Goal: Information Seeking & Learning: Learn about a topic

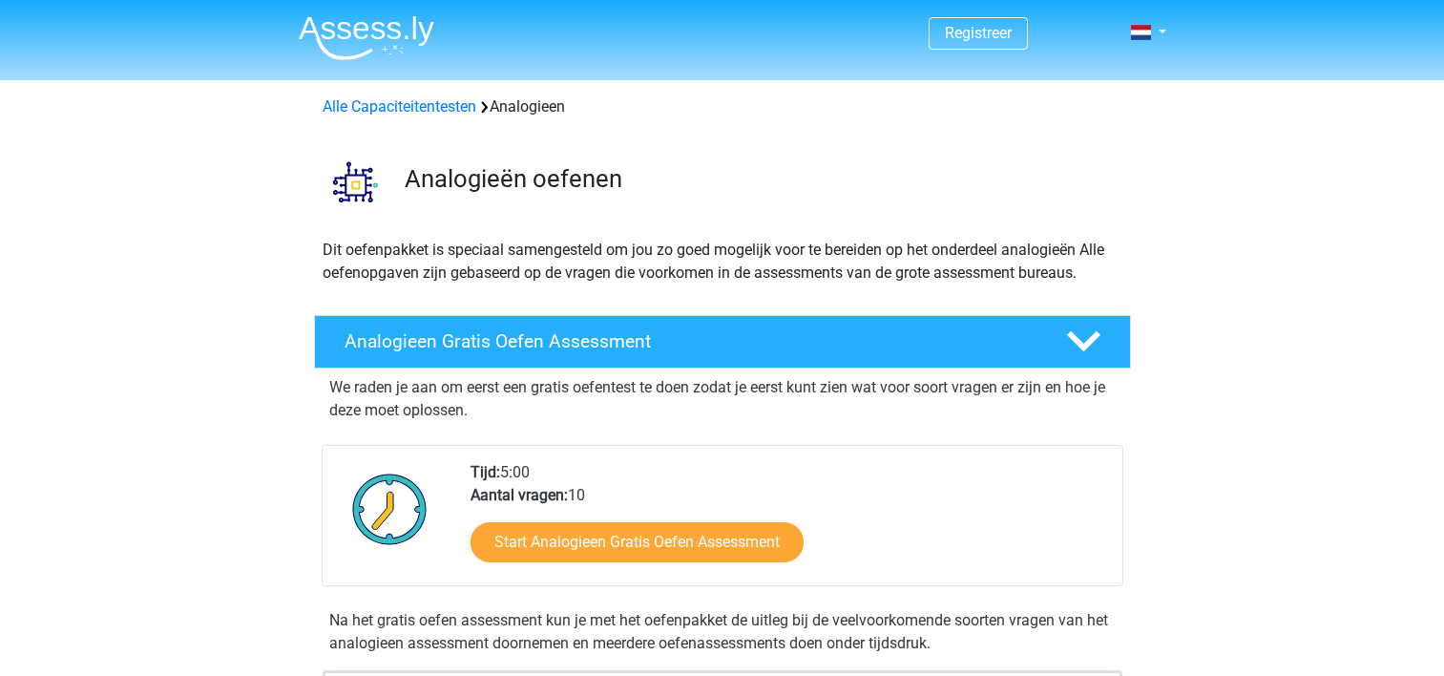
scroll to position [137, 0]
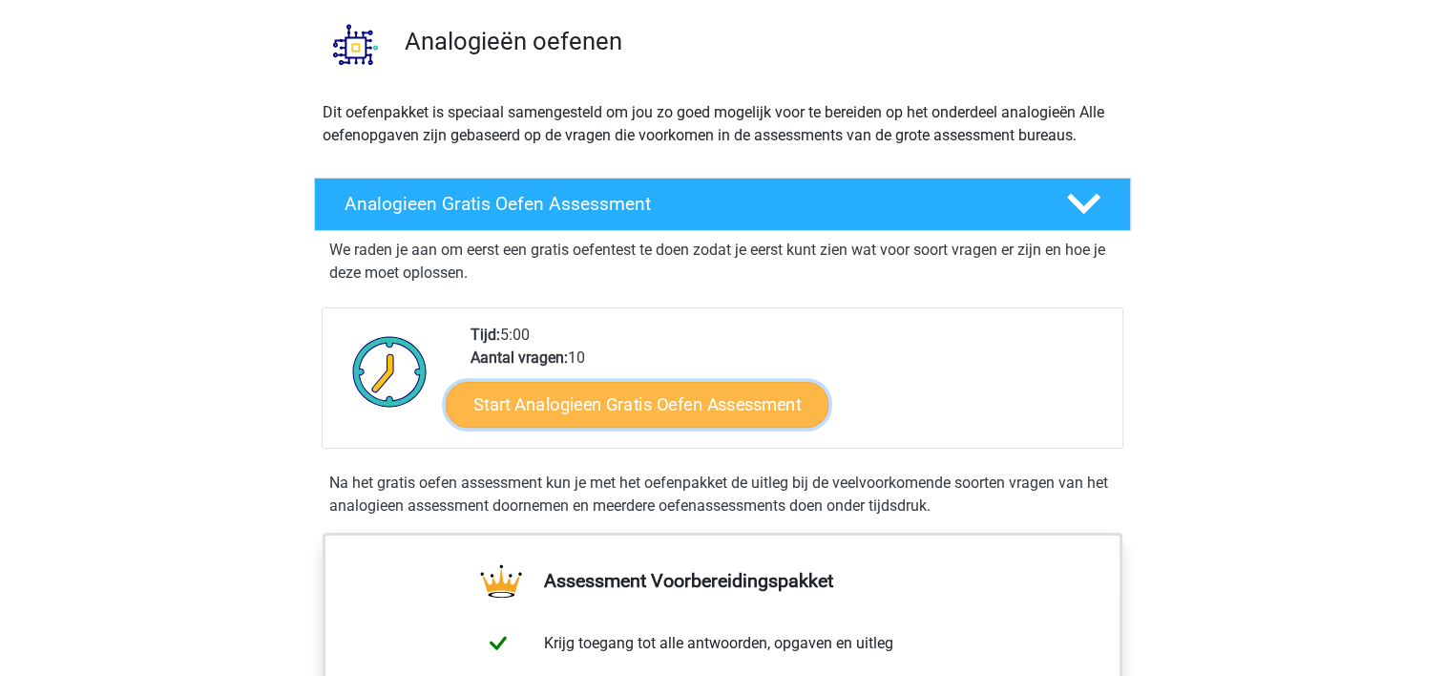
click at [664, 423] on link "Start Analogieen Gratis Oefen Assessment" at bounding box center [637, 404] width 383 height 46
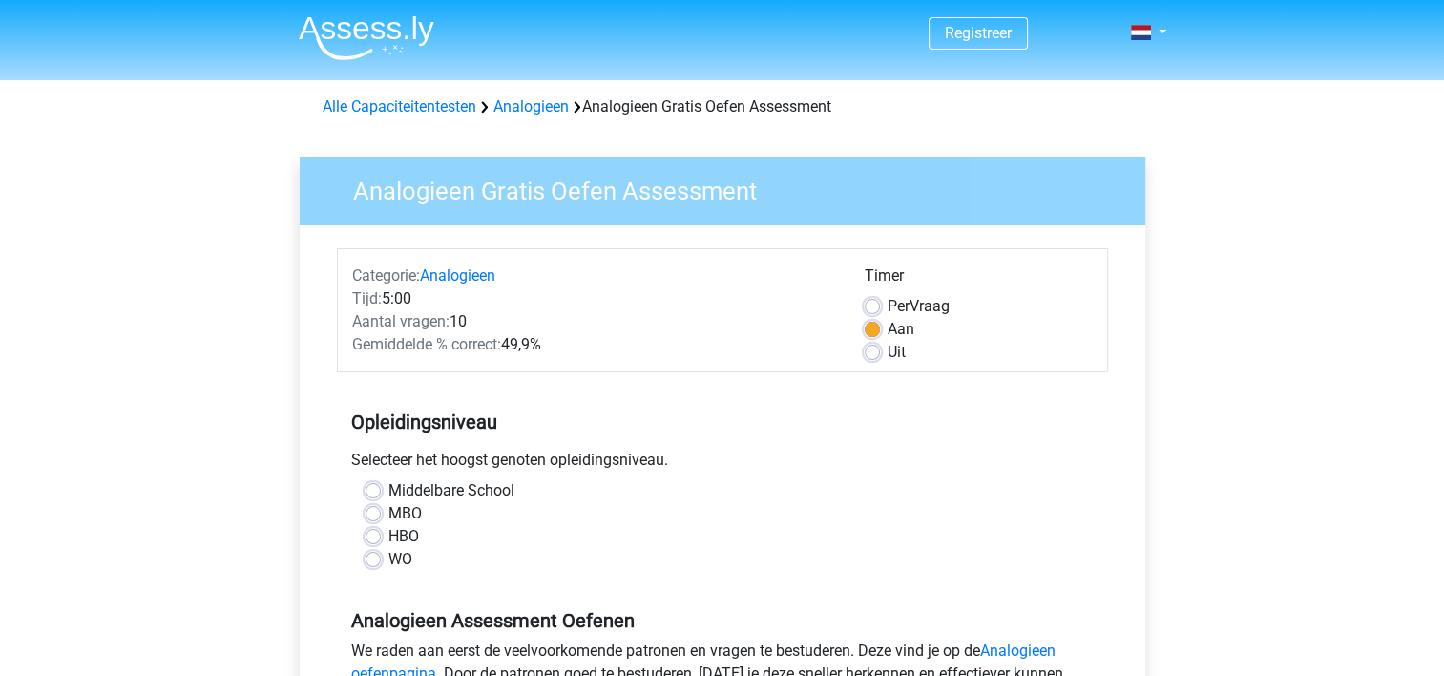
click at [389, 552] on label "WO" at bounding box center [401, 559] width 24 height 23
click at [381, 552] on input "WO" at bounding box center [373, 557] width 15 height 19
radio input "true"
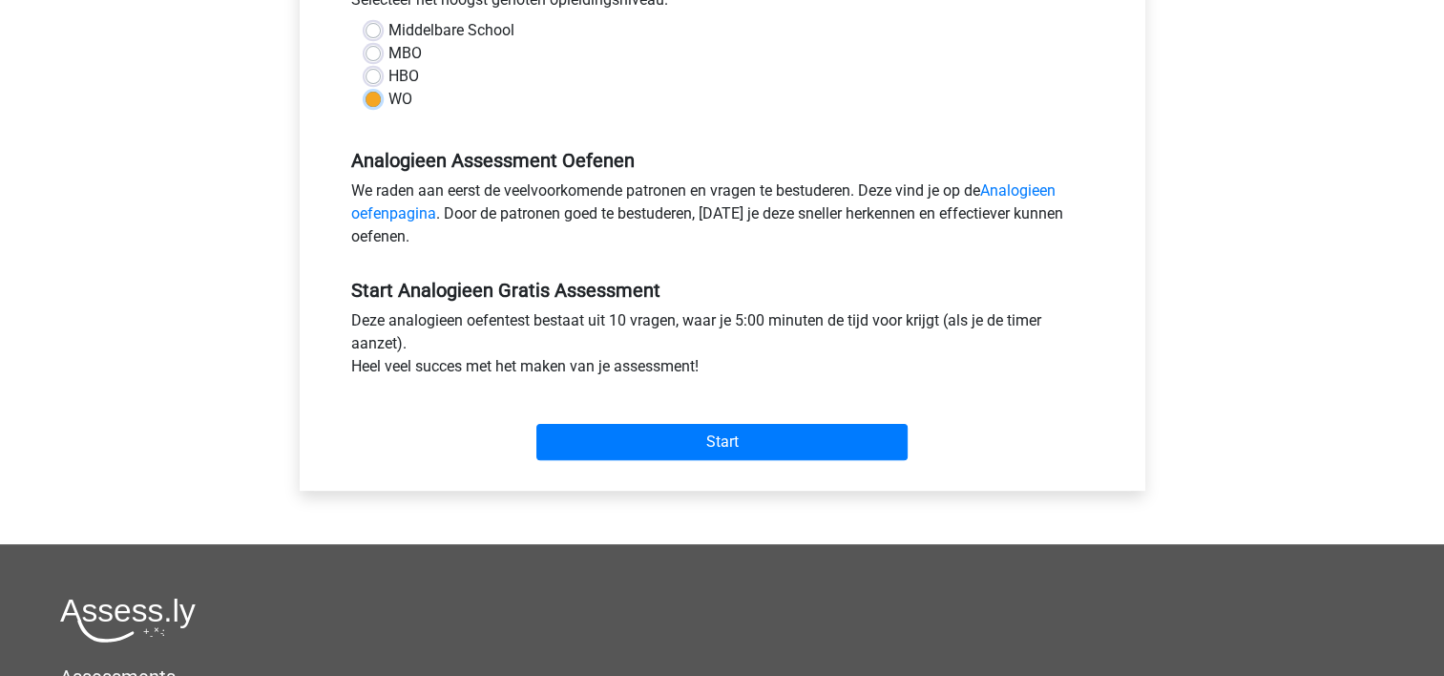
scroll to position [466, 0]
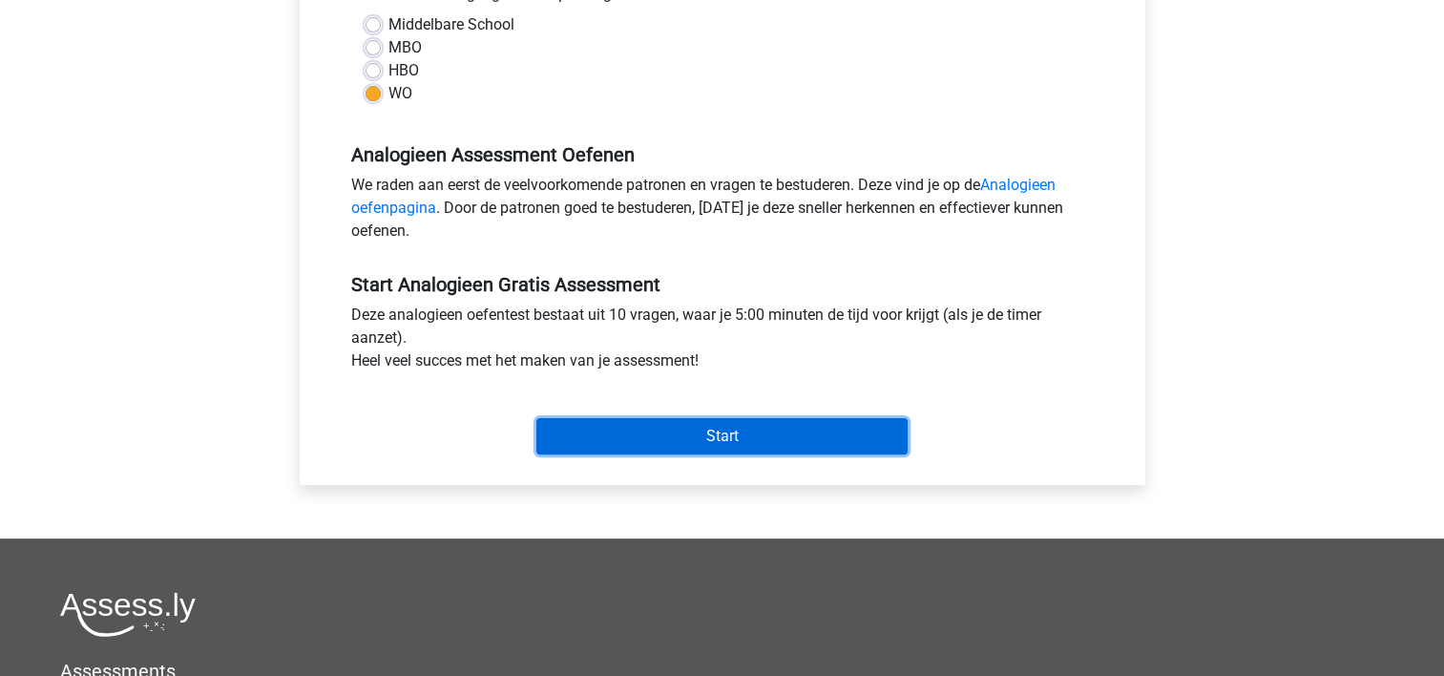
click at [706, 449] on input "Start" at bounding box center [722, 436] width 371 height 36
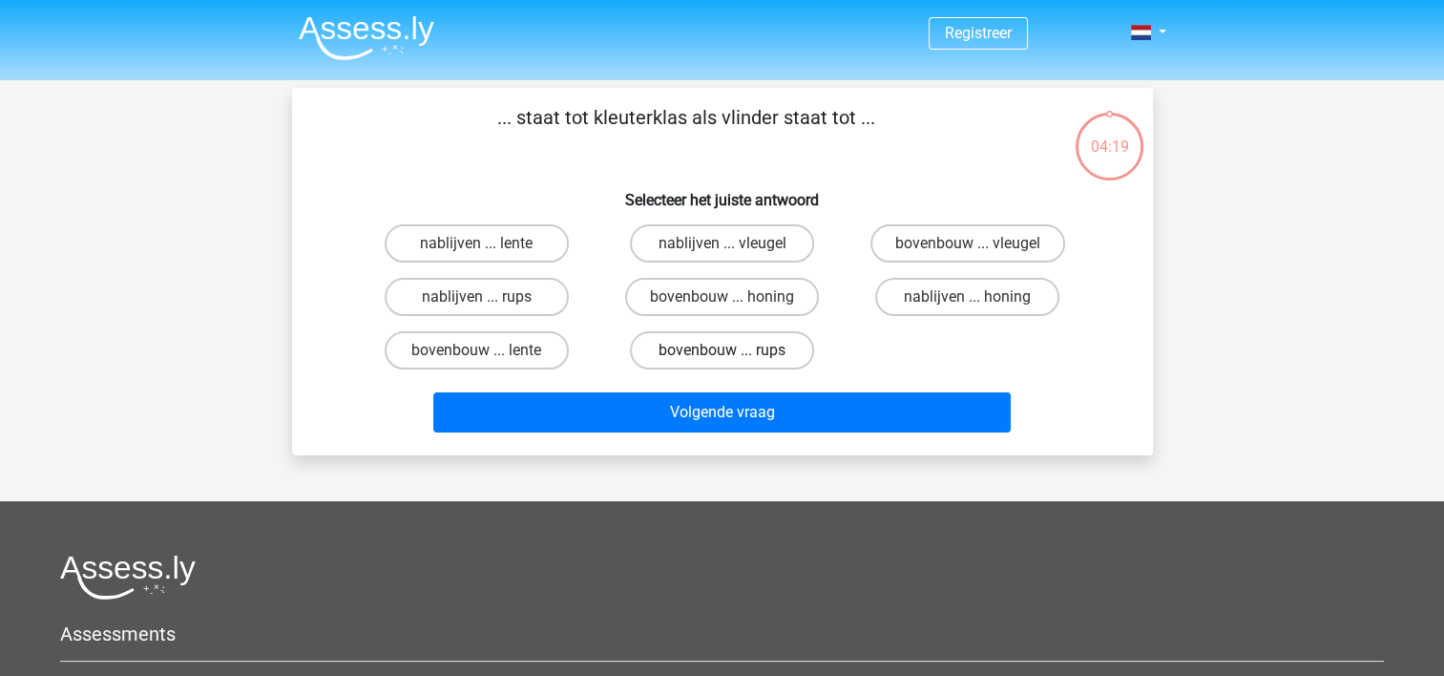
click at [707, 349] on label "bovenbouw ... rups" at bounding box center [722, 350] width 184 height 38
click at [722, 350] on input "bovenbouw ... rups" at bounding box center [728, 356] width 12 height 12
radio input "true"
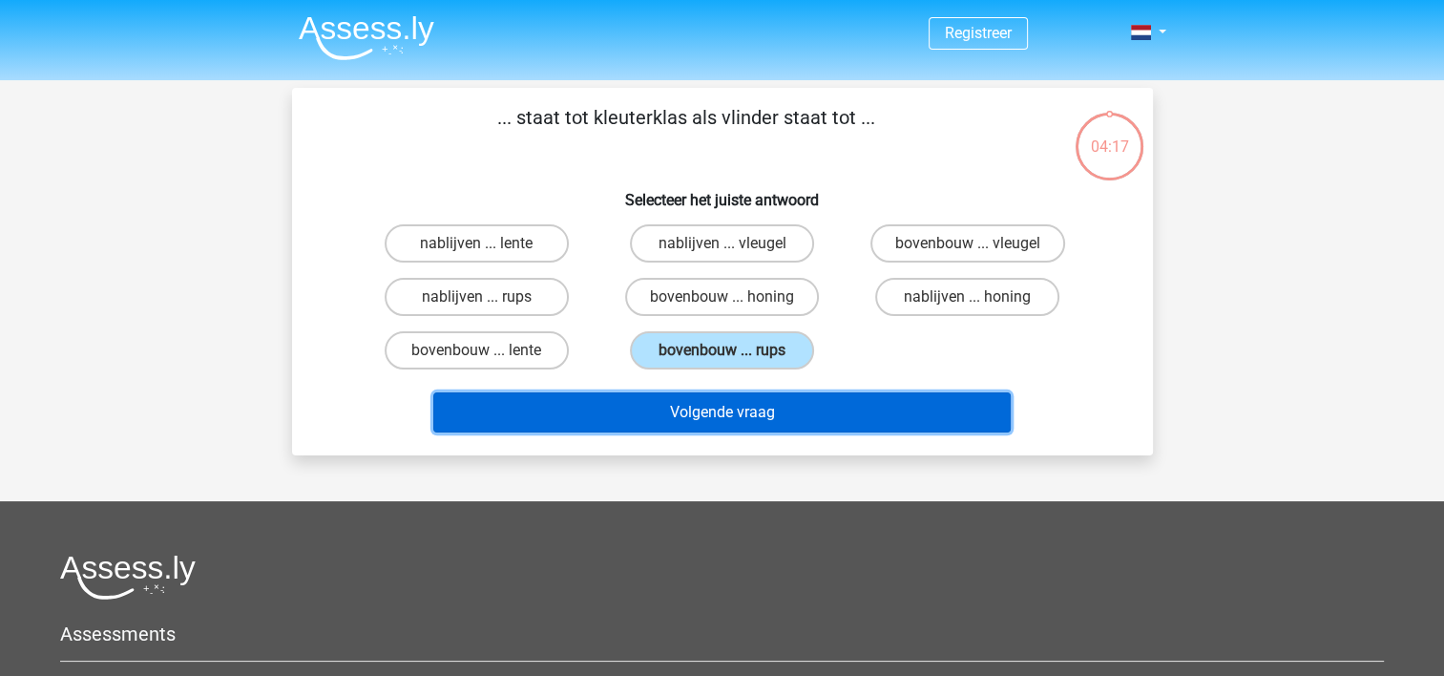
click at [719, 404] on button "Volgende vraag" at bounding box center [722, 412] width 578 height 40
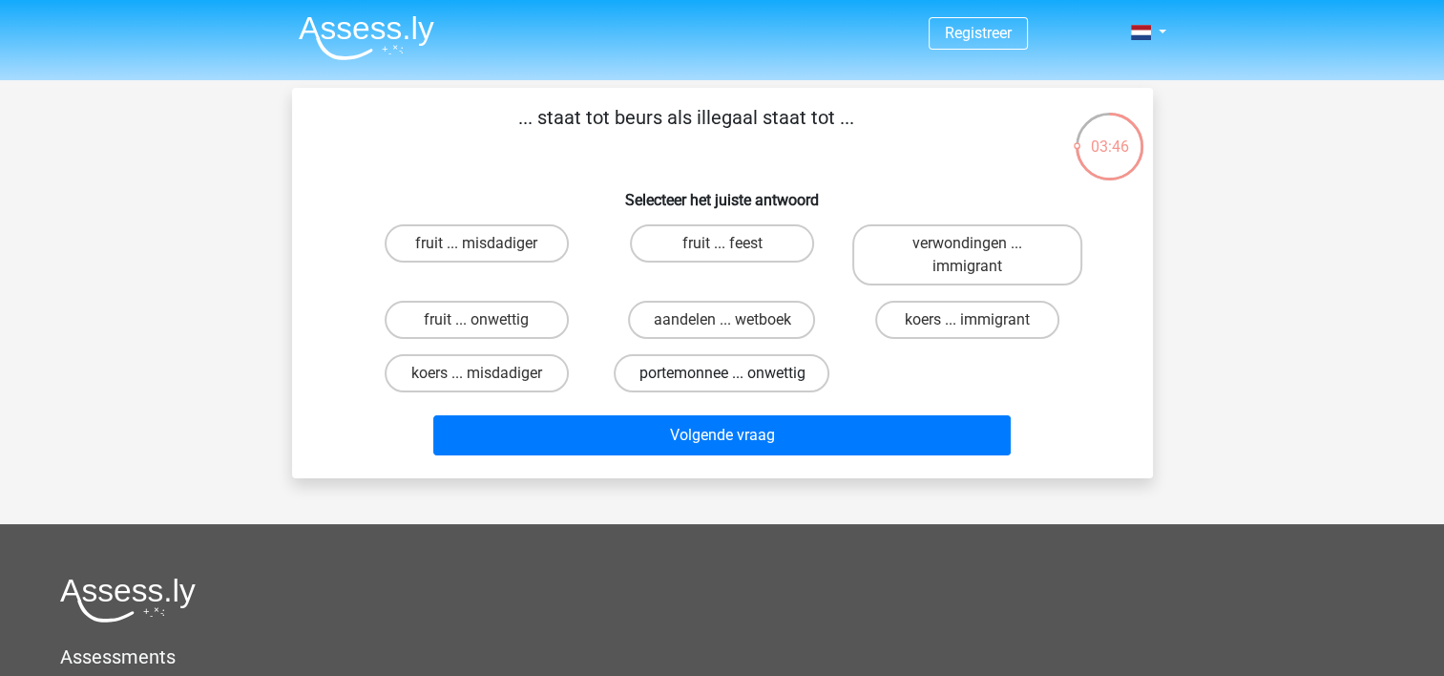
click at [740, 370] on label "portemonnee ... onwettig" at bounding box center [722, 373] width 216 height 38
click at [734, 373] on input "portemonnee ... onwettig" at bounding box center [728, 379] width 12 height 12
radio input "true"
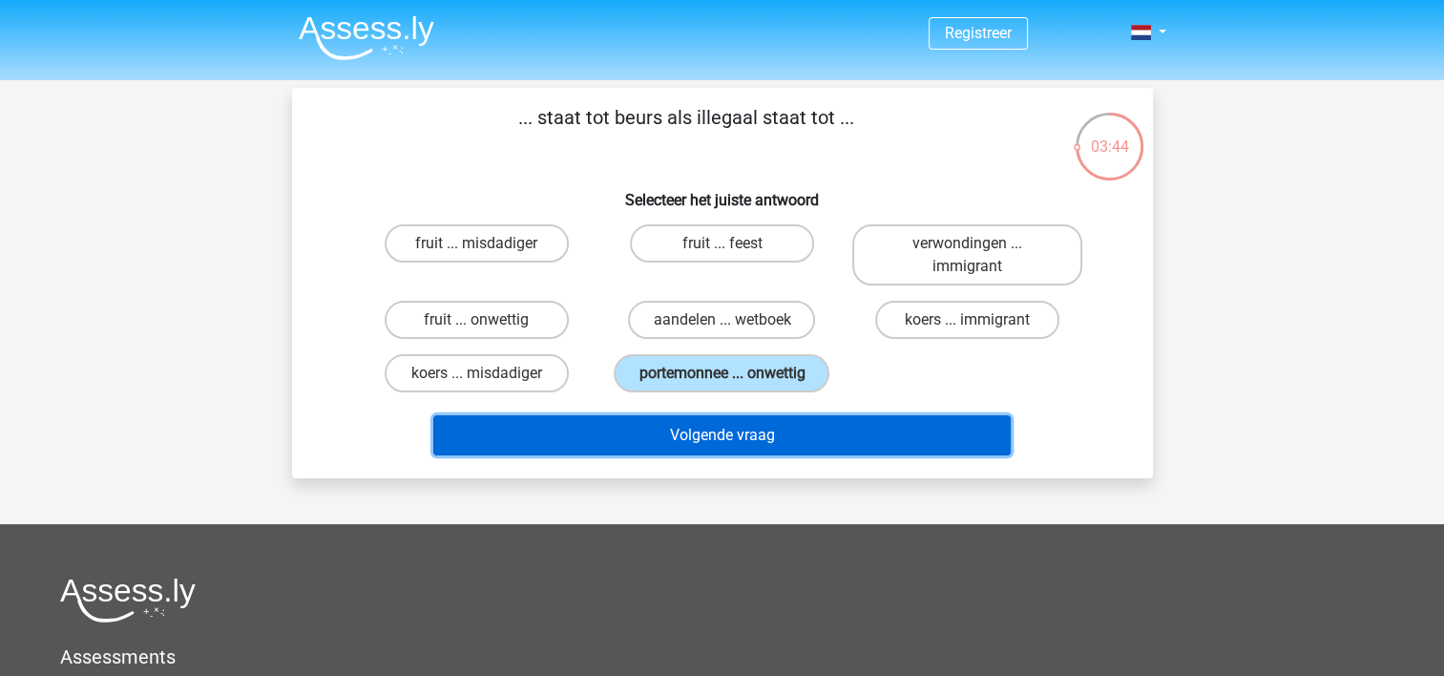
click at [703, 446] on button "Volgende vraag" at bounding box center [722, 435] width 578 height 40
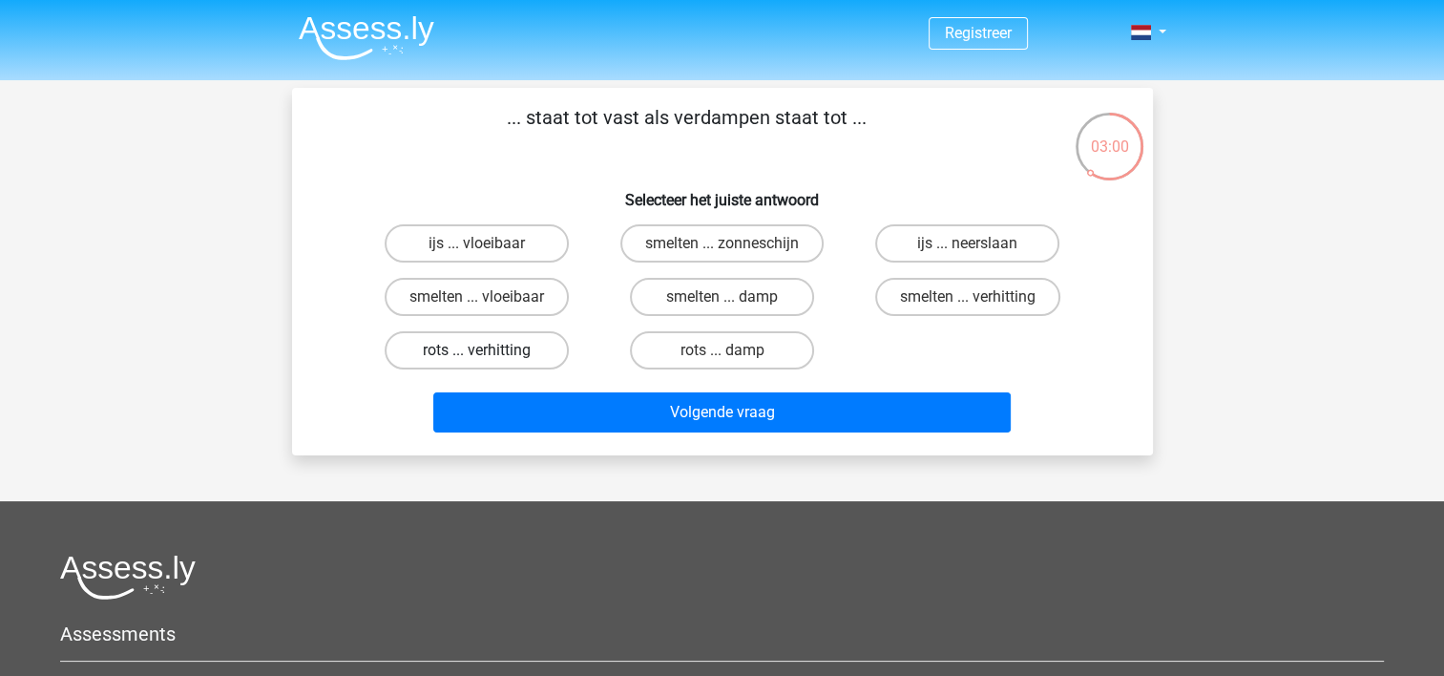
click at [507, 341] on label "rots ... verhitting" at bounding box center [477, 350] width 184 height 38
click at [489, 350] on input "rots ... verhitting" at bounding box center [482, 356] width 12 height 12
radio input "true"
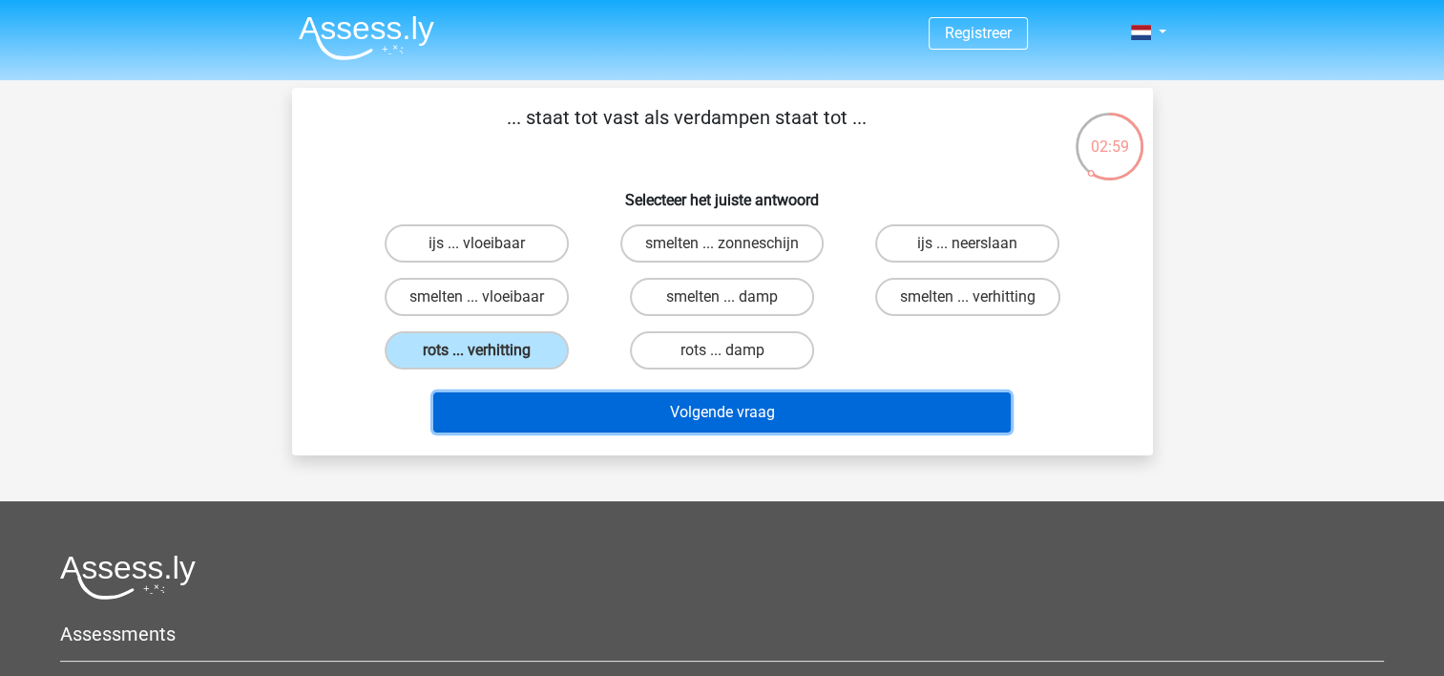
click at [651, 418] on button "Volgende vraag" at bounding box center [722, 412] width 578 height 40
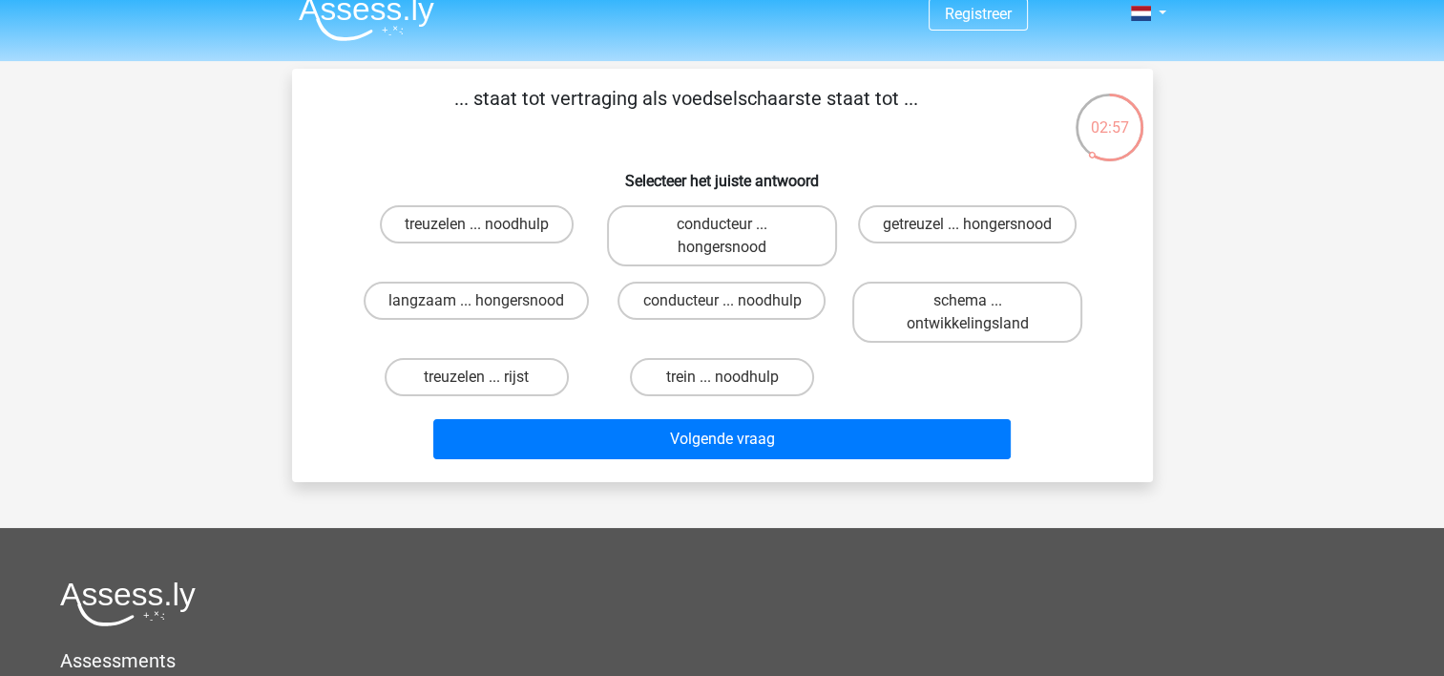
scroll to position [18, 0]
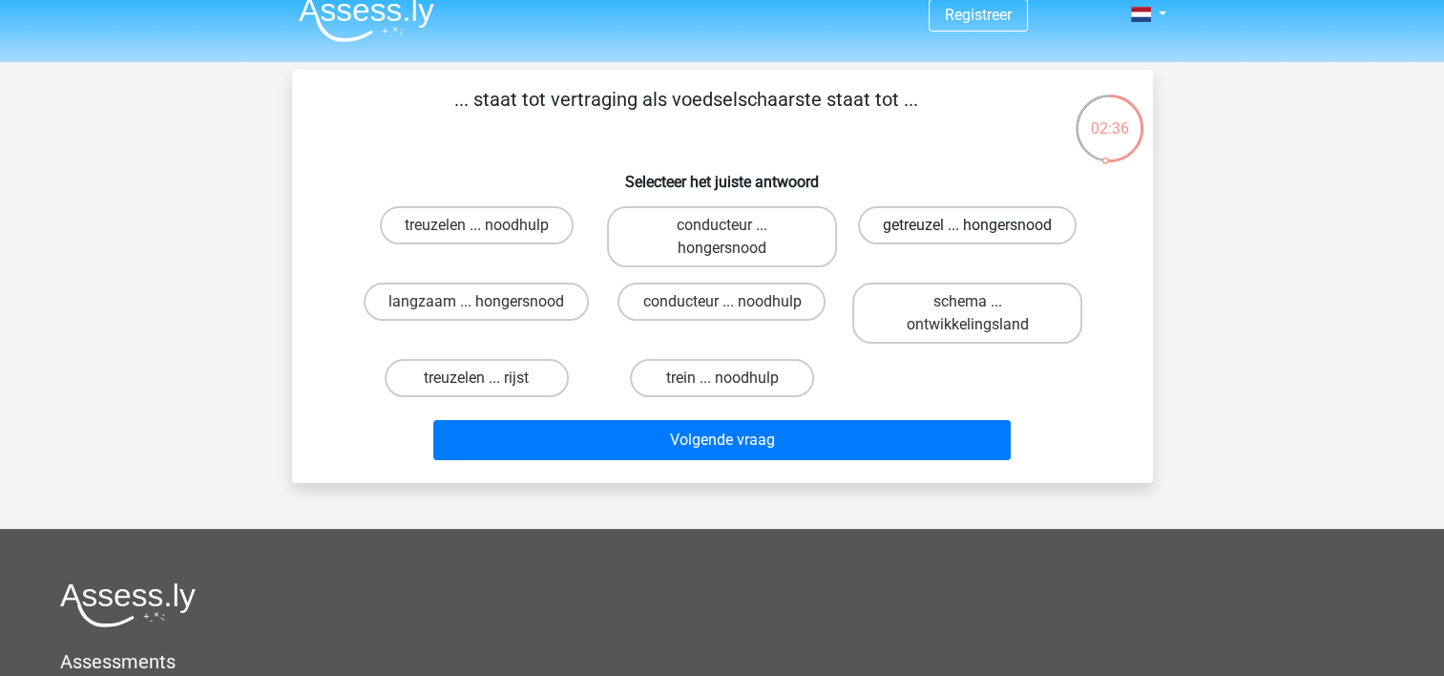
click at [1000, 224] on label "getreuzel ... hongersnood" at bounding box center [967, 225] width 219 height 38
click at [980, 225] on input "getreuzel ... hongersnood" at bounding box center [974, 231] width 12 height 12
radio input "true"
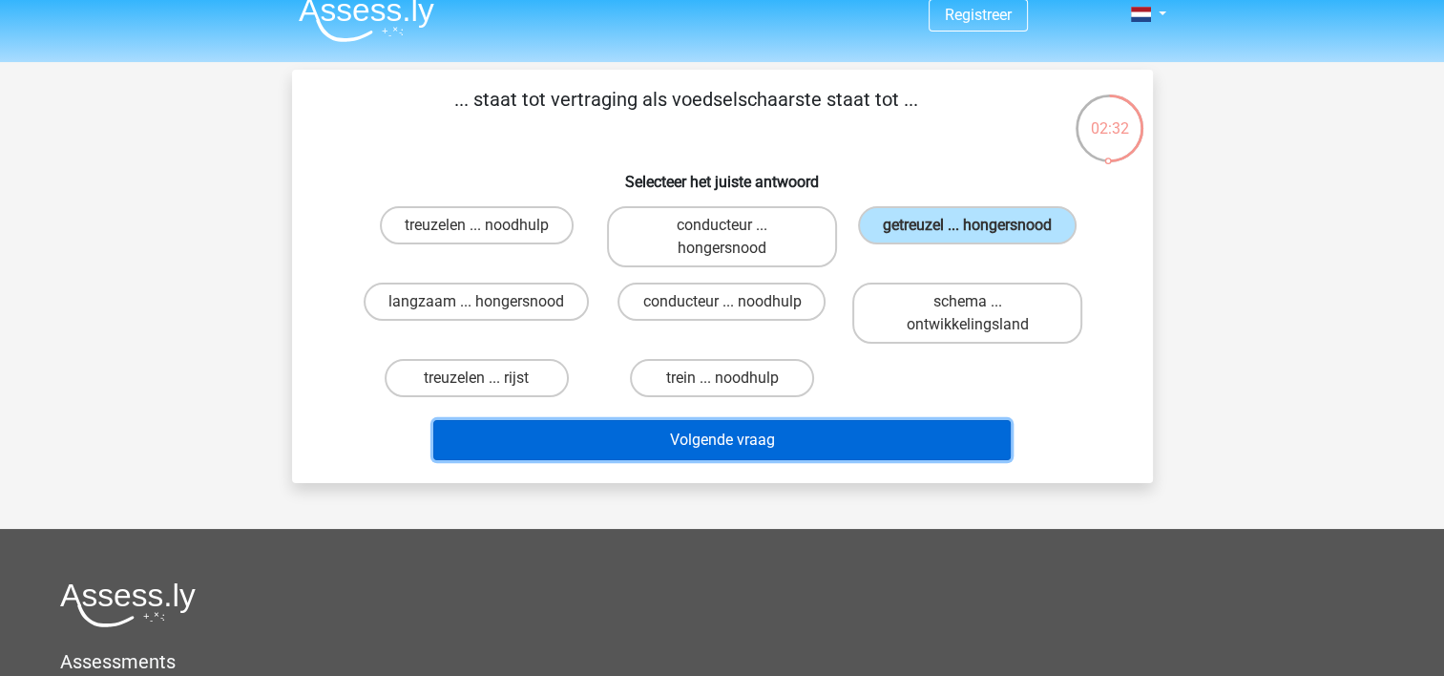
click at [726, 445] on button "Volgende vraag" at bounding box center [722, 440] width 578 height 40
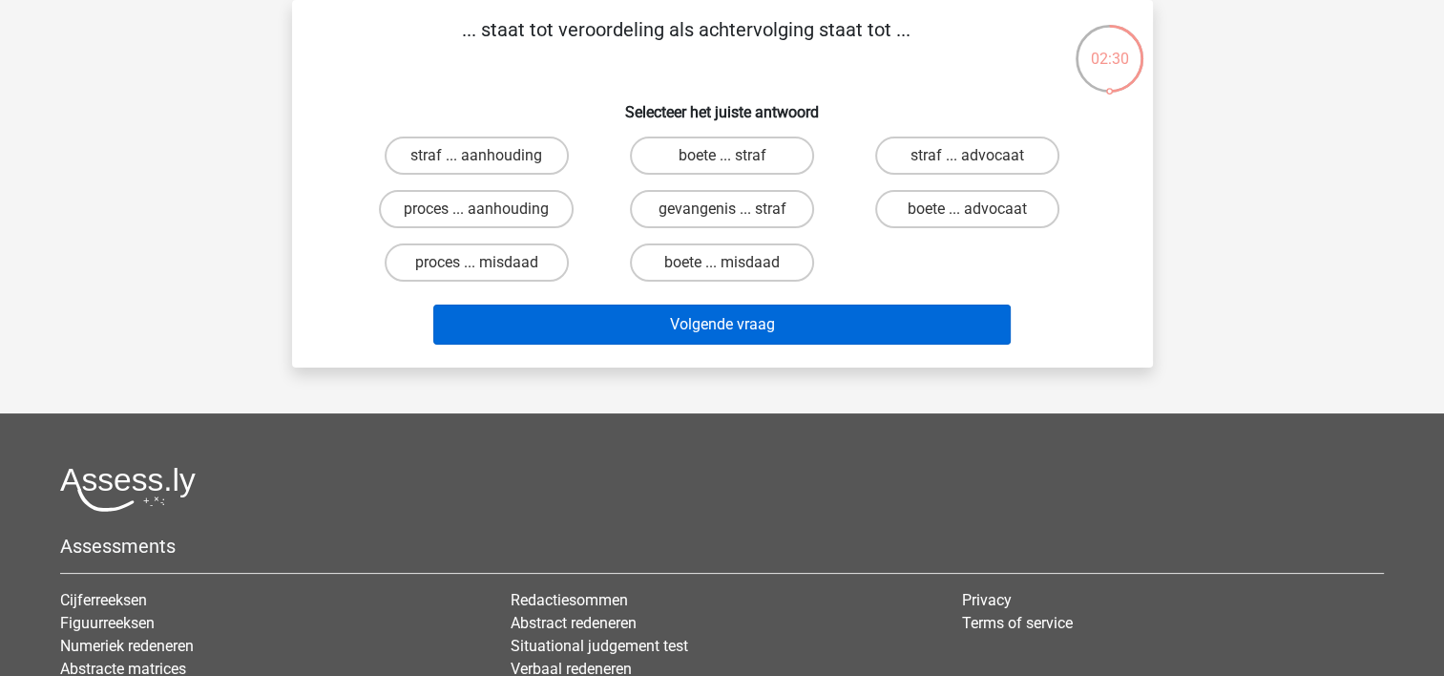
scroll to position [0, 0]
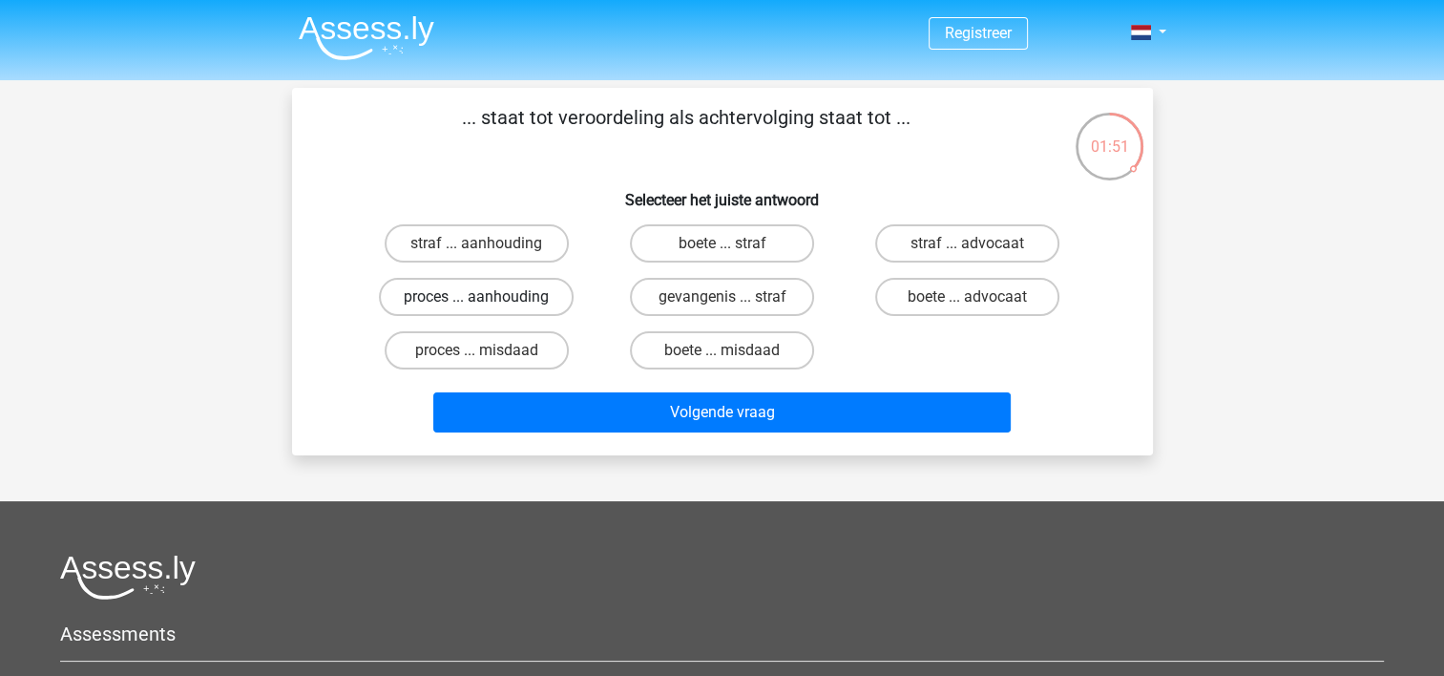
click at [428, 289] on label "proces ... aanhouding" at bounding box center [476, 297] width 195 height 38
click at [476, 297] on input "proces ... aanhouding" at bounding box center [482, 303] width 12 height 12
radio input "true"
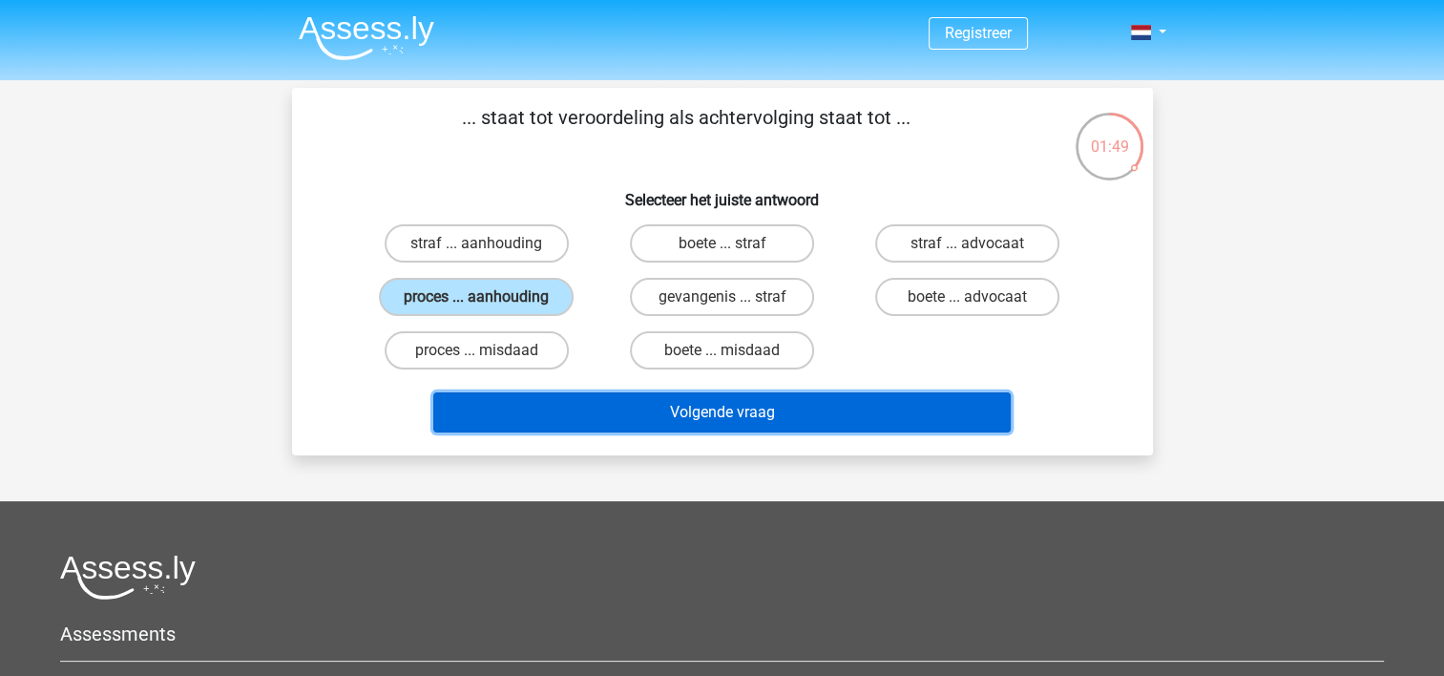
click at [756, 411] on button "Volgende vraag" at bounding box center [722, 412] width 578 height 40
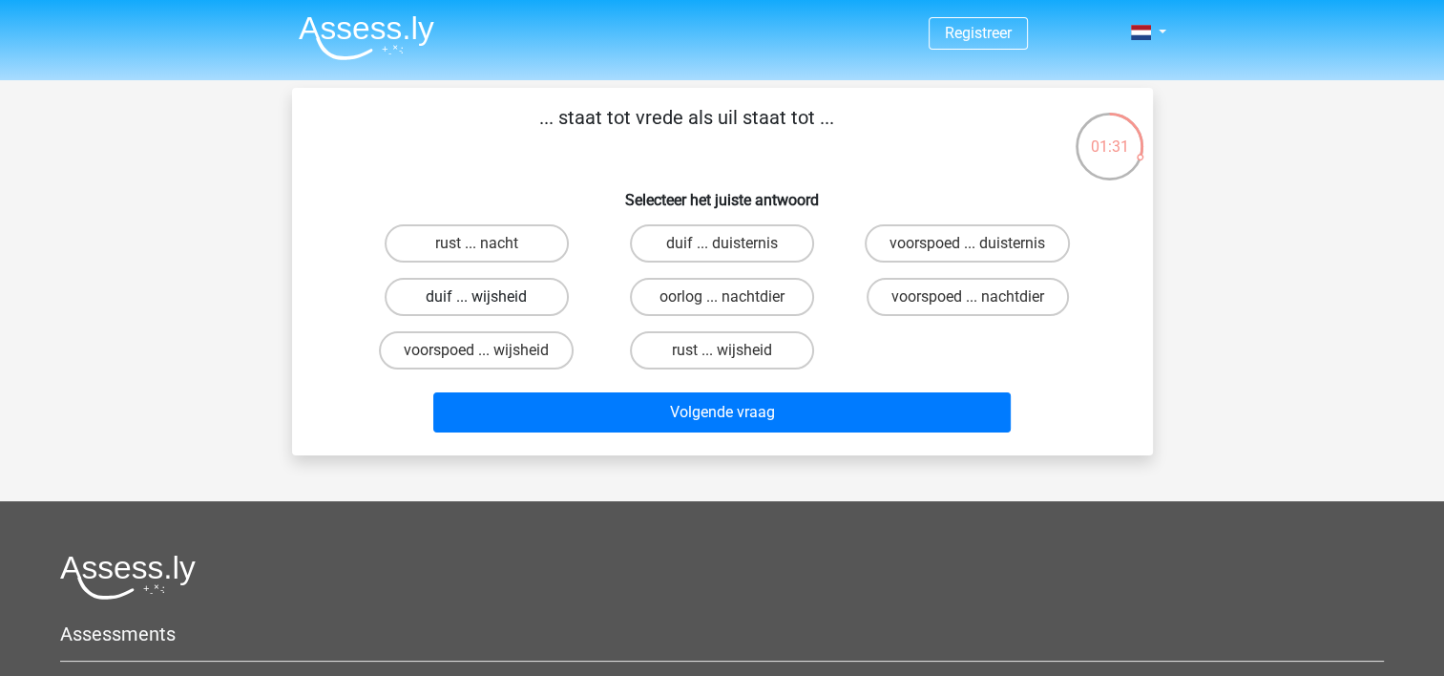
click at [500, 298] on label "duif ... wijsheid" at bounding box center [477, 297] width 184 height 38
click at [489, 298] on input "duif ... wijsheid" at bounding box center [482, 303] width 12 height 12
radio input "true"
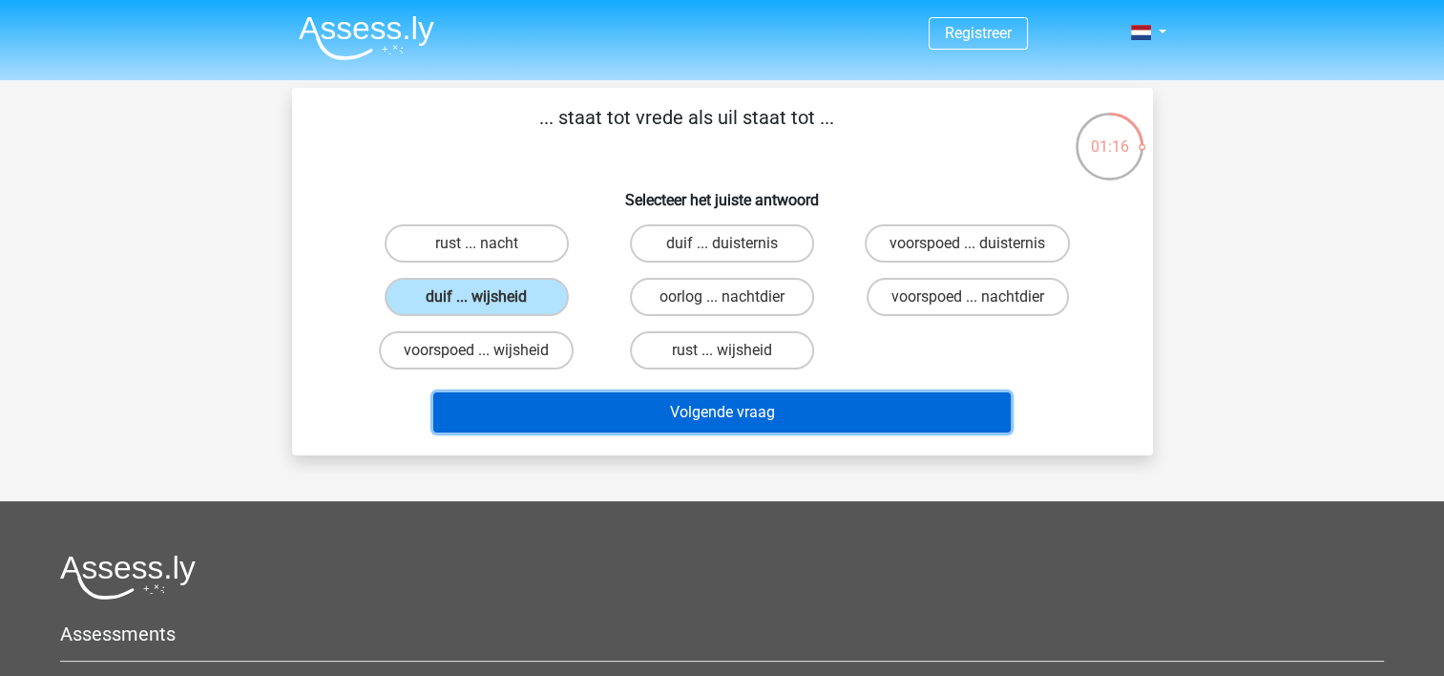
click at [700, 411] on button "Volgende vraag" at bounding box center [722, 412] width 578 height 40
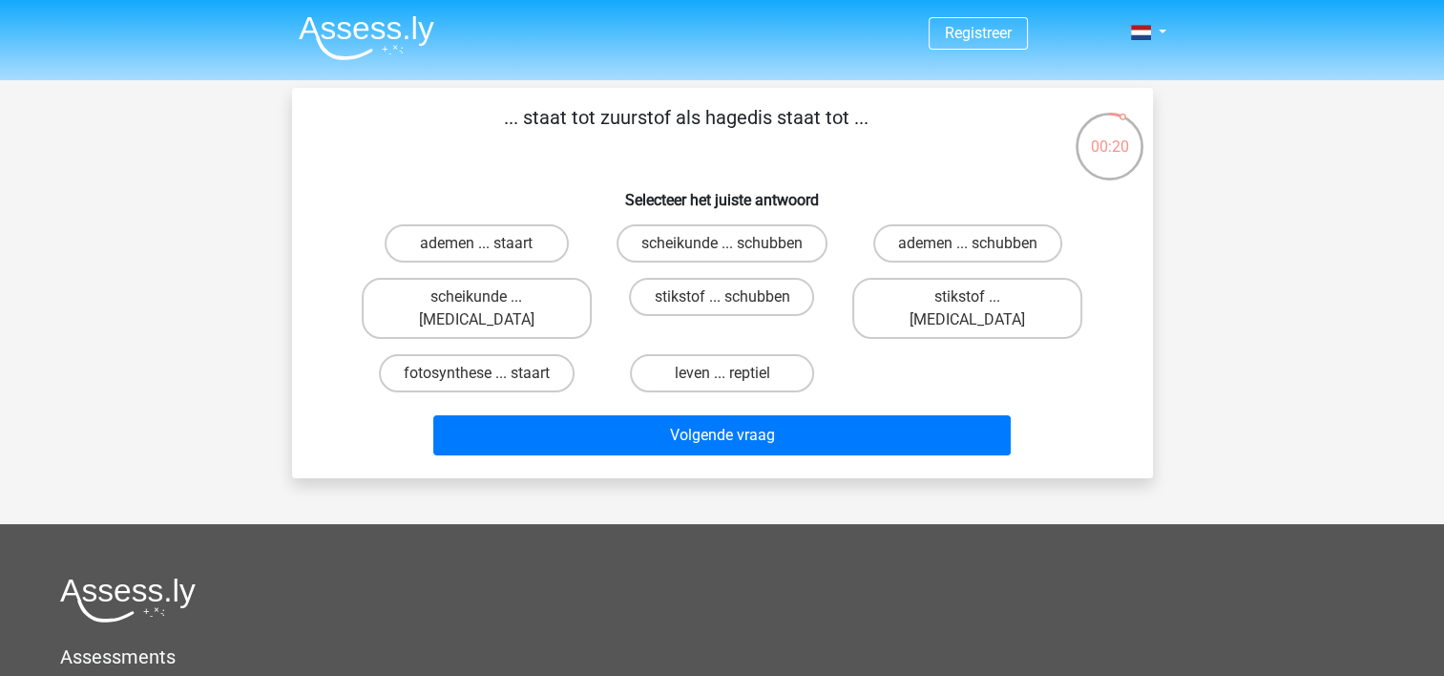
click at [624, 119] on p "... staat tot zuurstof als hagedis staat tot ..." at bounding box center [687, 131] width 728 height 57
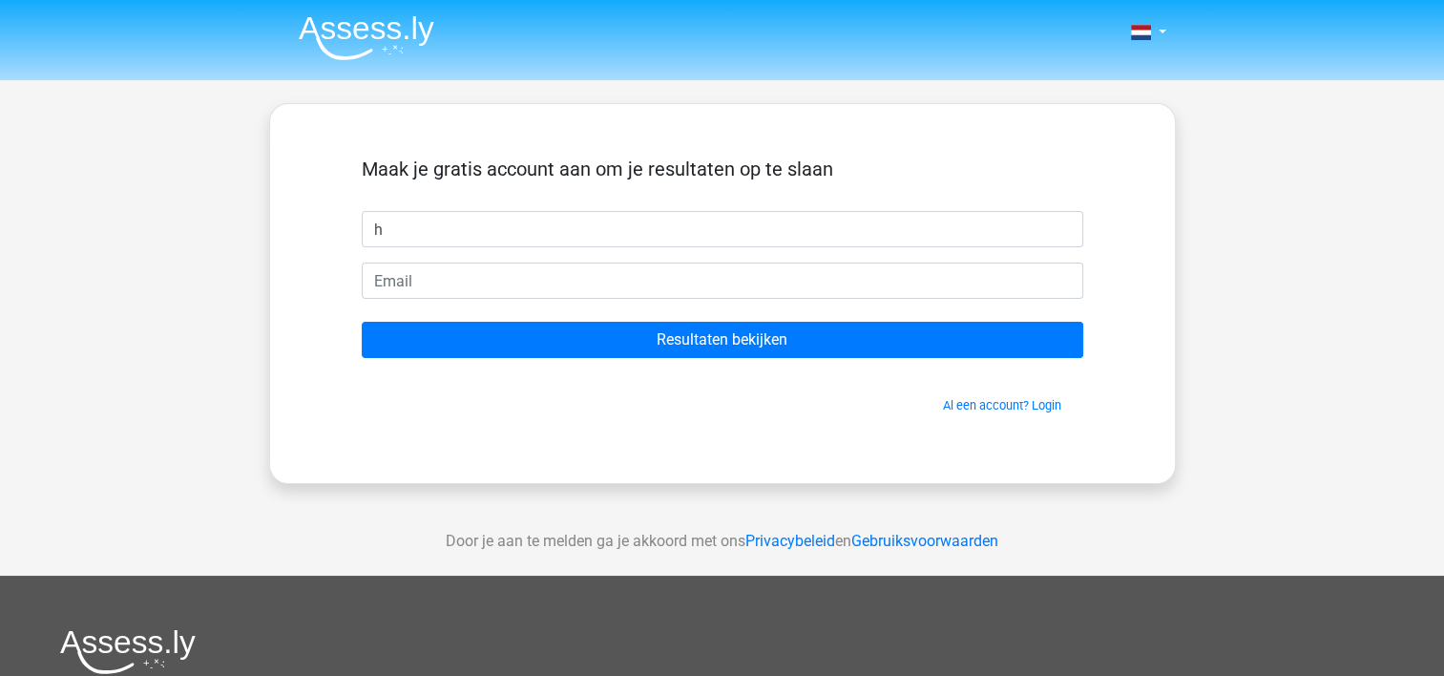
type input "Hannah"
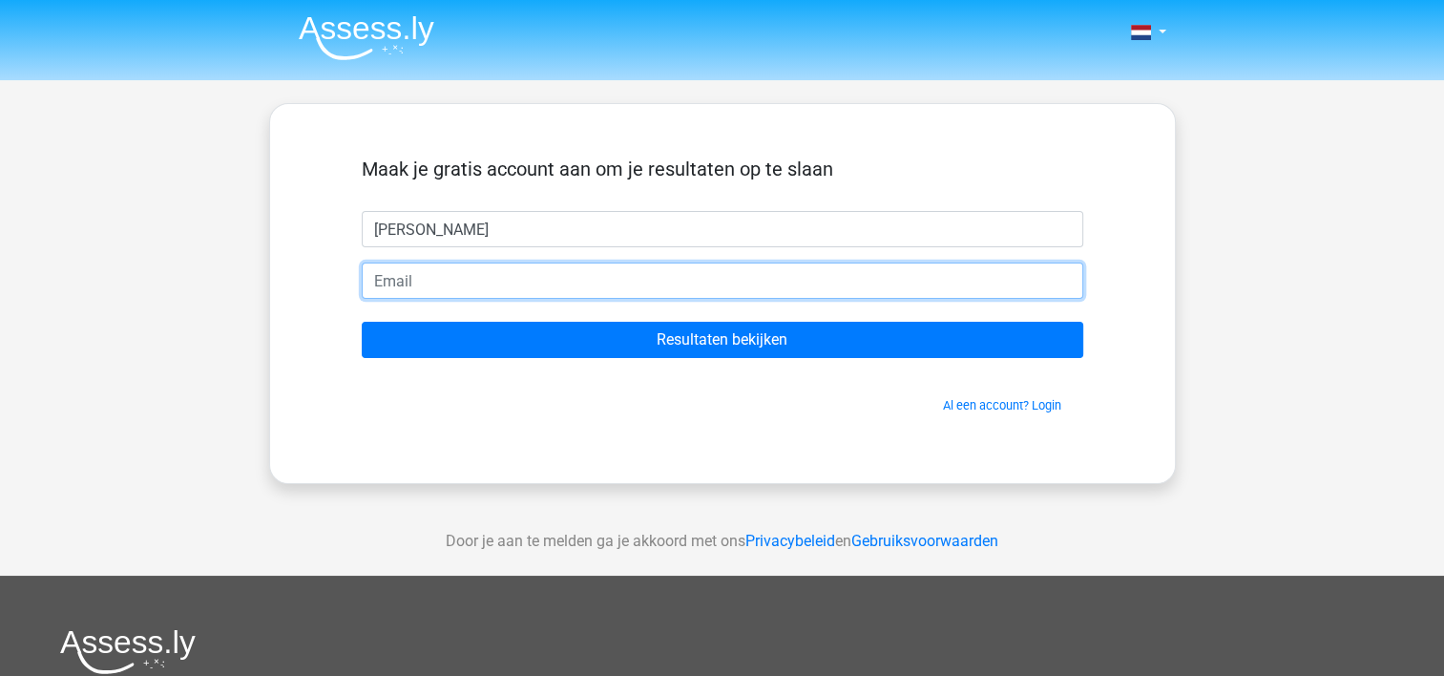
click at [643, 284] on input "email" at bounding box center [723, 281] width 722 height 36
type input "h.boshuis@timon.nl"
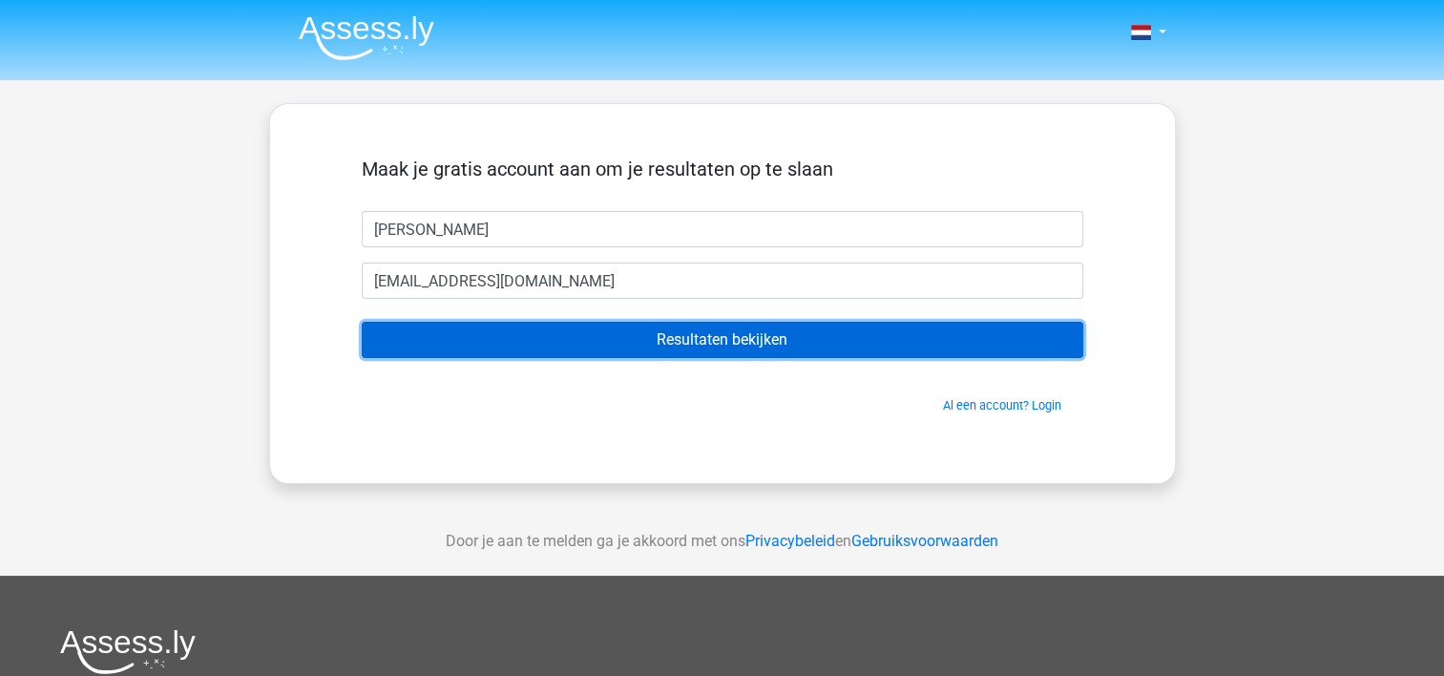
click at [591, 355] on input "Resultaten bekijken" at bounding box center [723, 340] width 722 height 36
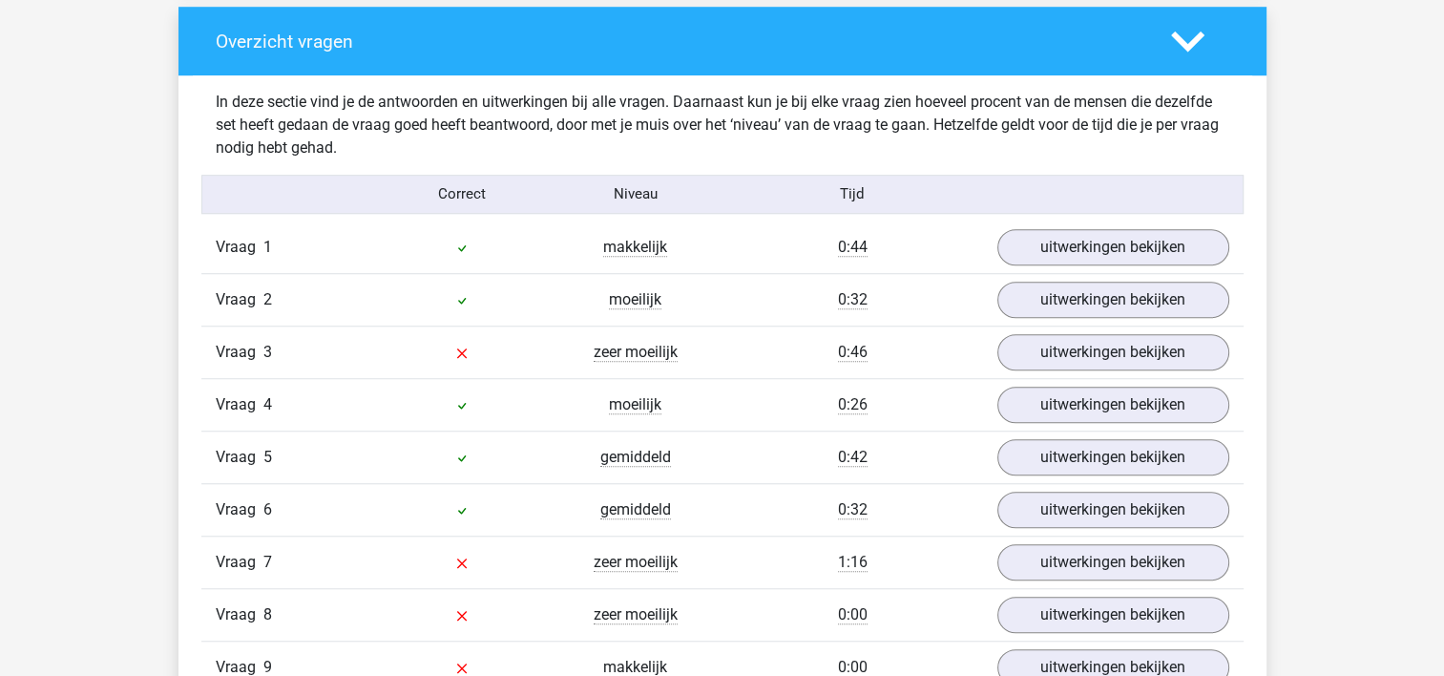
scroll to position [1427, 0]
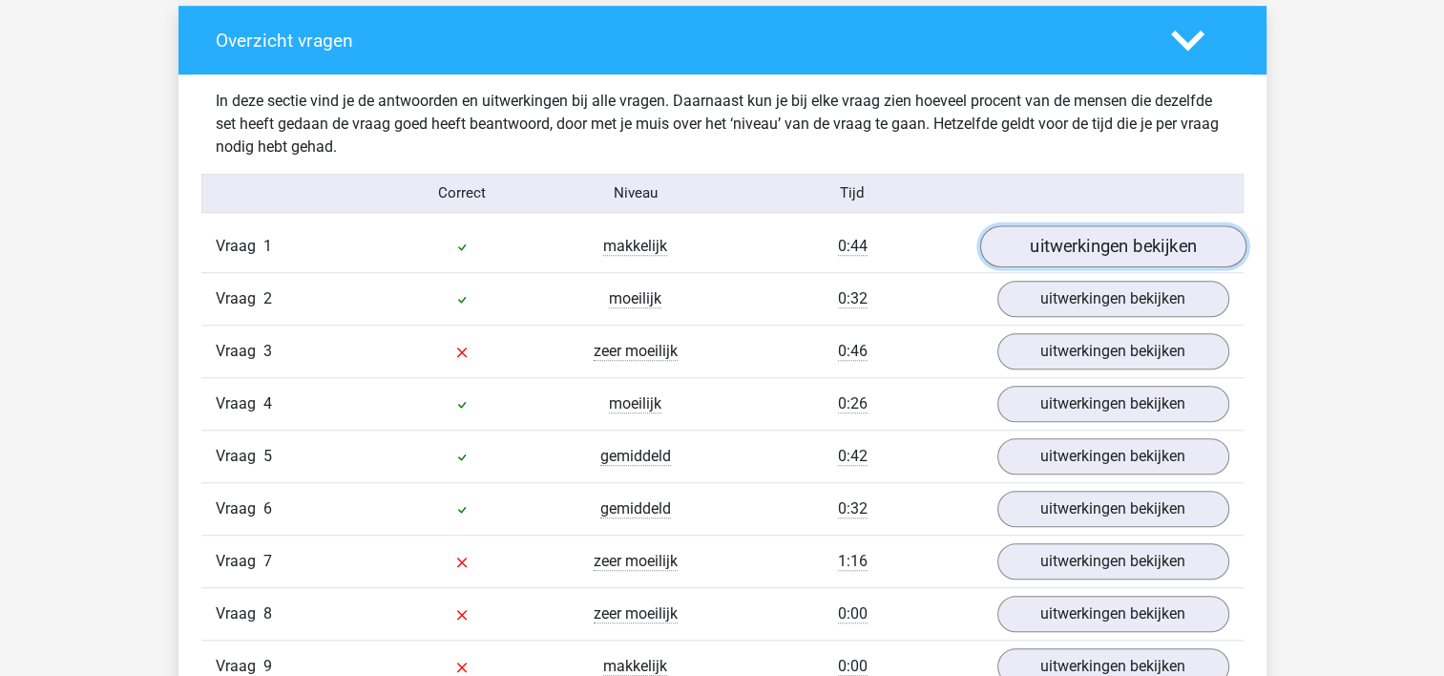
click at [1031, 252] on link "uitwerkingen bekijken" at bounding box center [1112, 246] width 266 height 42
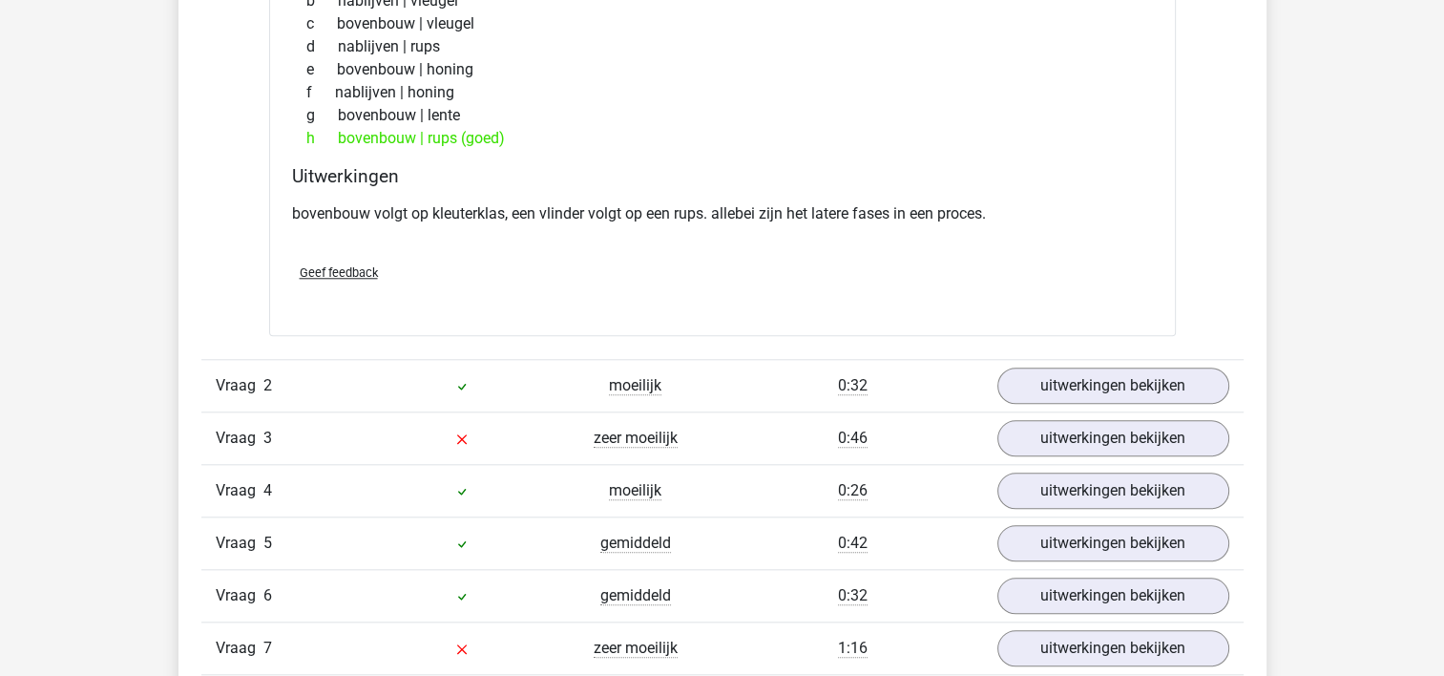
scroll to position [1821, 0]
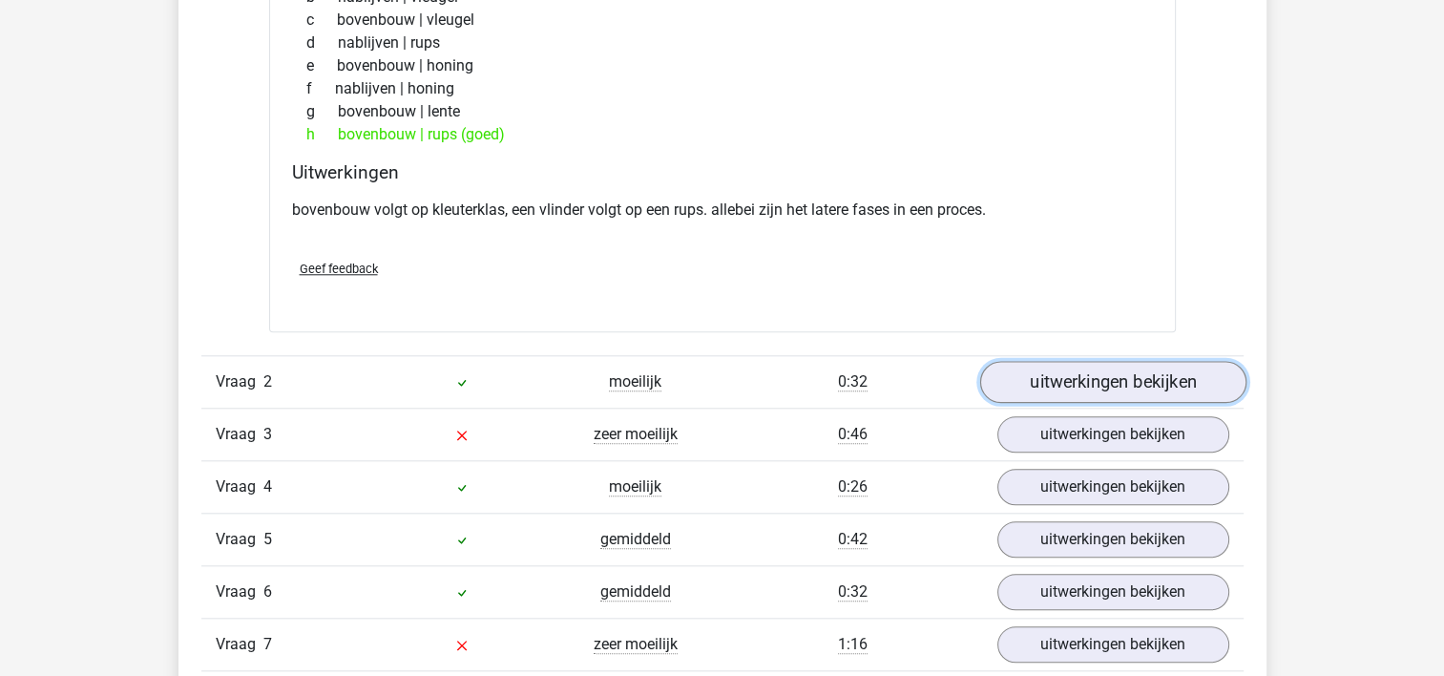
click at [1101, 364] on link "uitwerkingen bekijken" at bounding box center [1112, 382] width 266 height 42
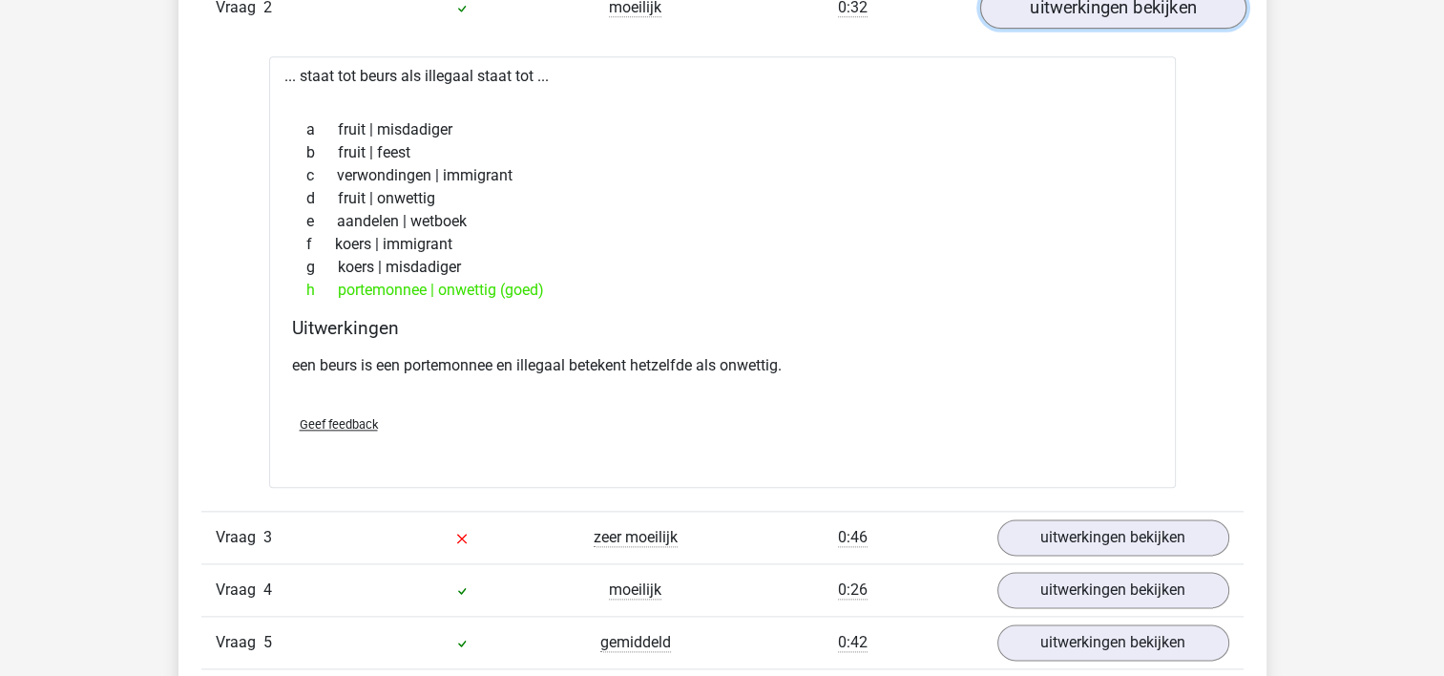
scroll to position [2287, 0]
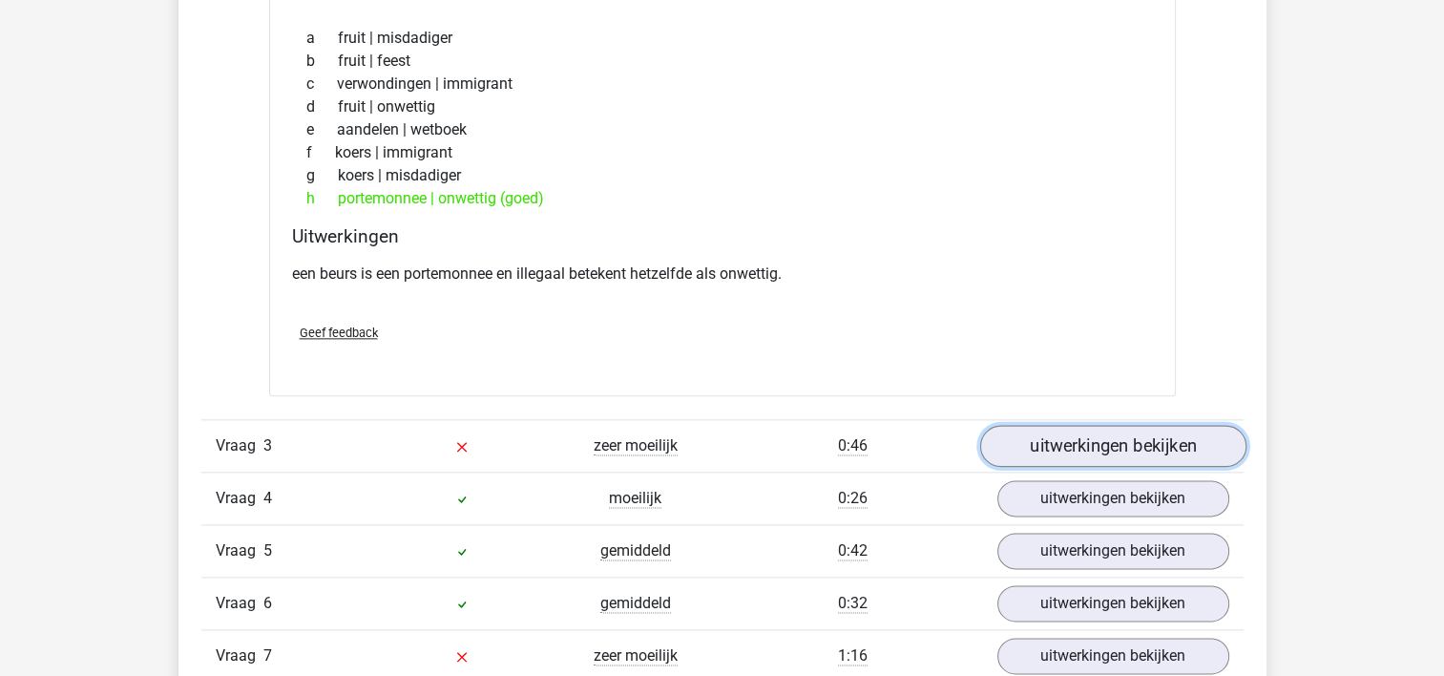
click at [1106, 443] on link "uitwerkingen bekijken" at bounding box center [1112, 446] width 266 height 42
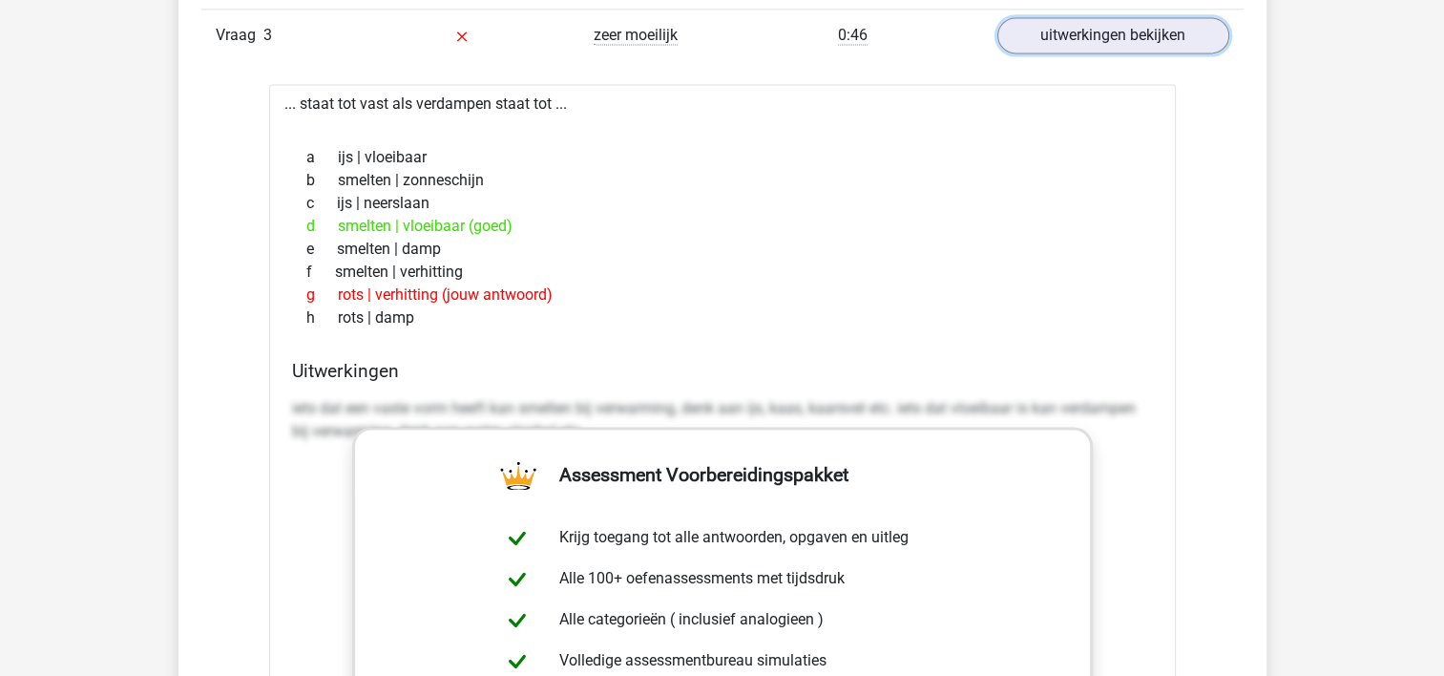
scroll to position [2654, 0]
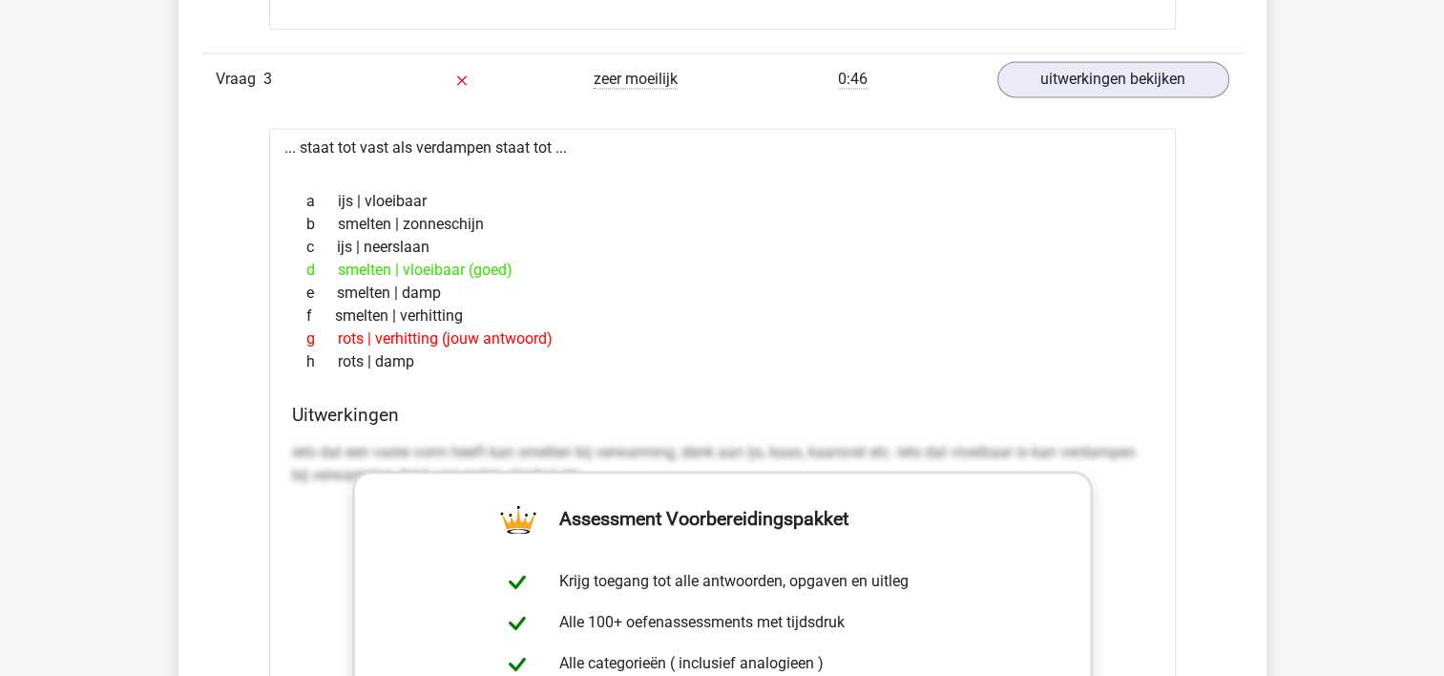
click at [700, 329] on div "g rots | verhitting (jouw antwoord)" at bounding box center [722, 338] width 861 height 23
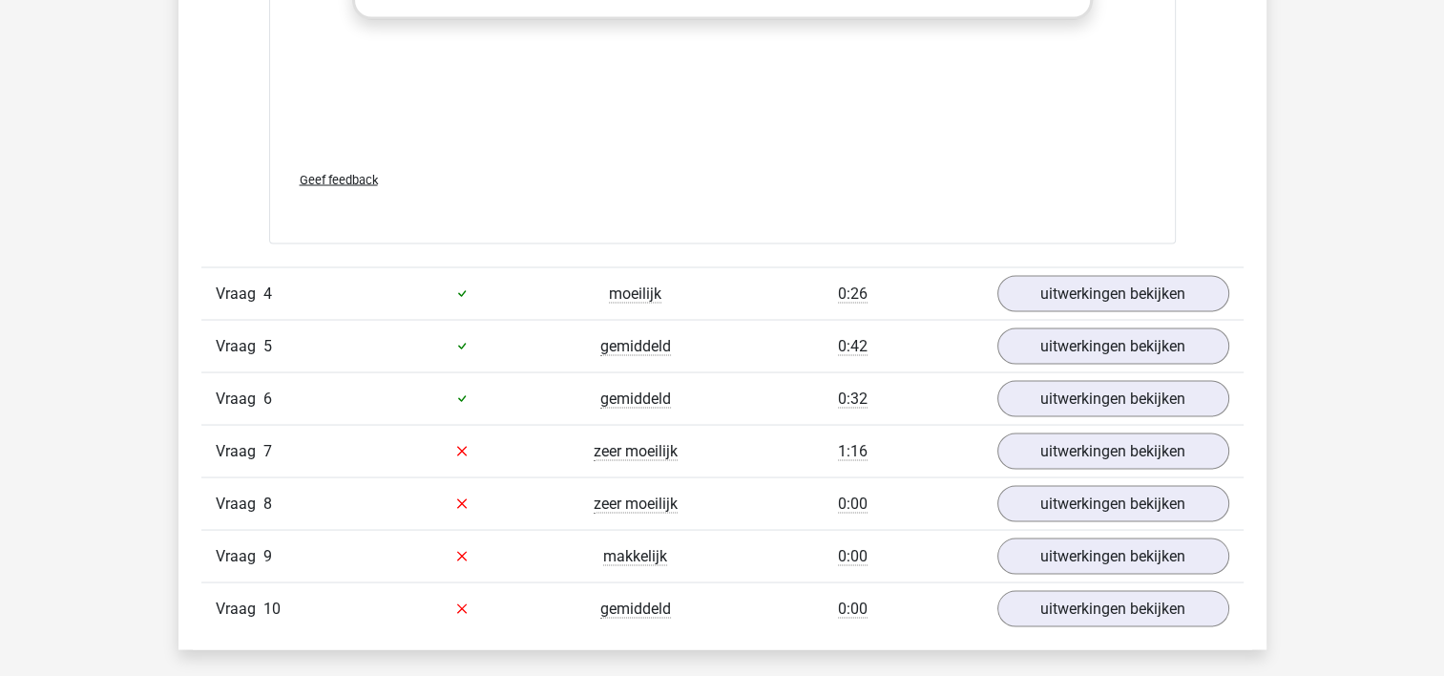
scroll to position [3512, 0]
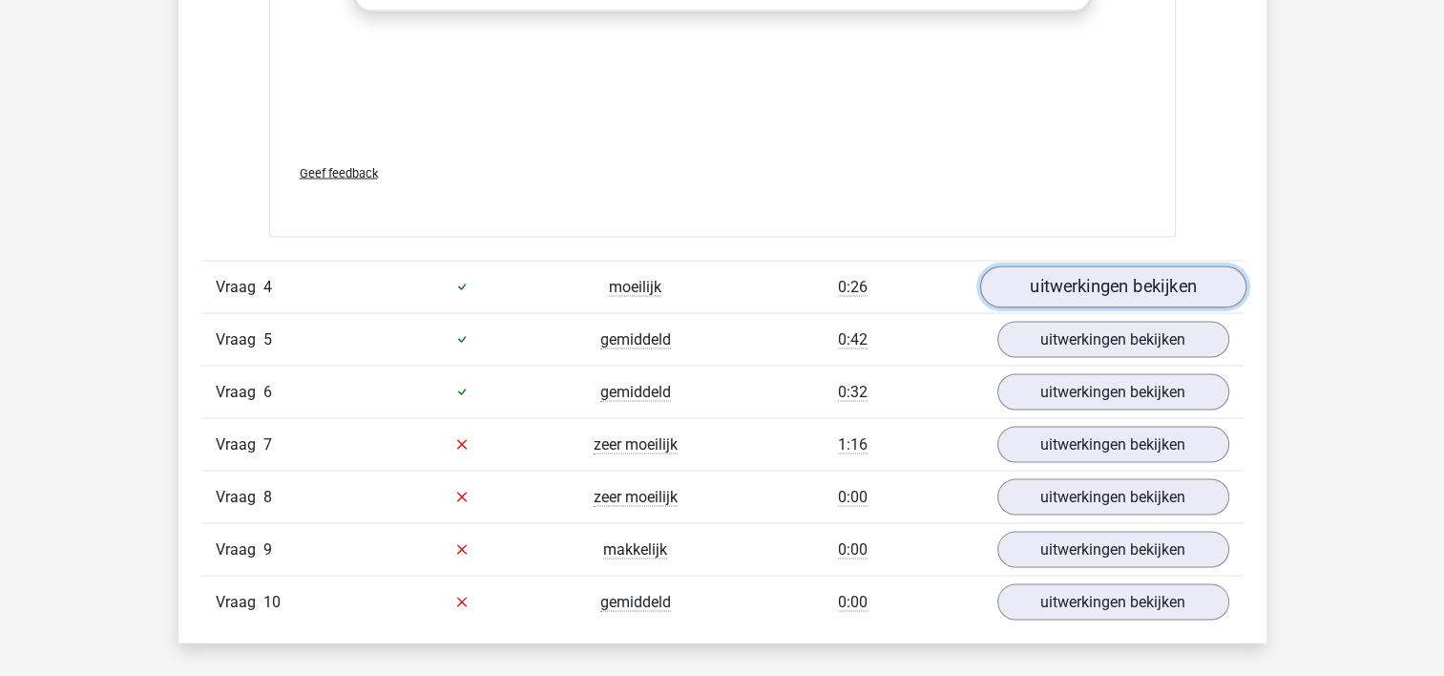
click at [1172, 265] on link "uitwerkingen bekijken" at bounding box center [1112, 286] width 266 height 42
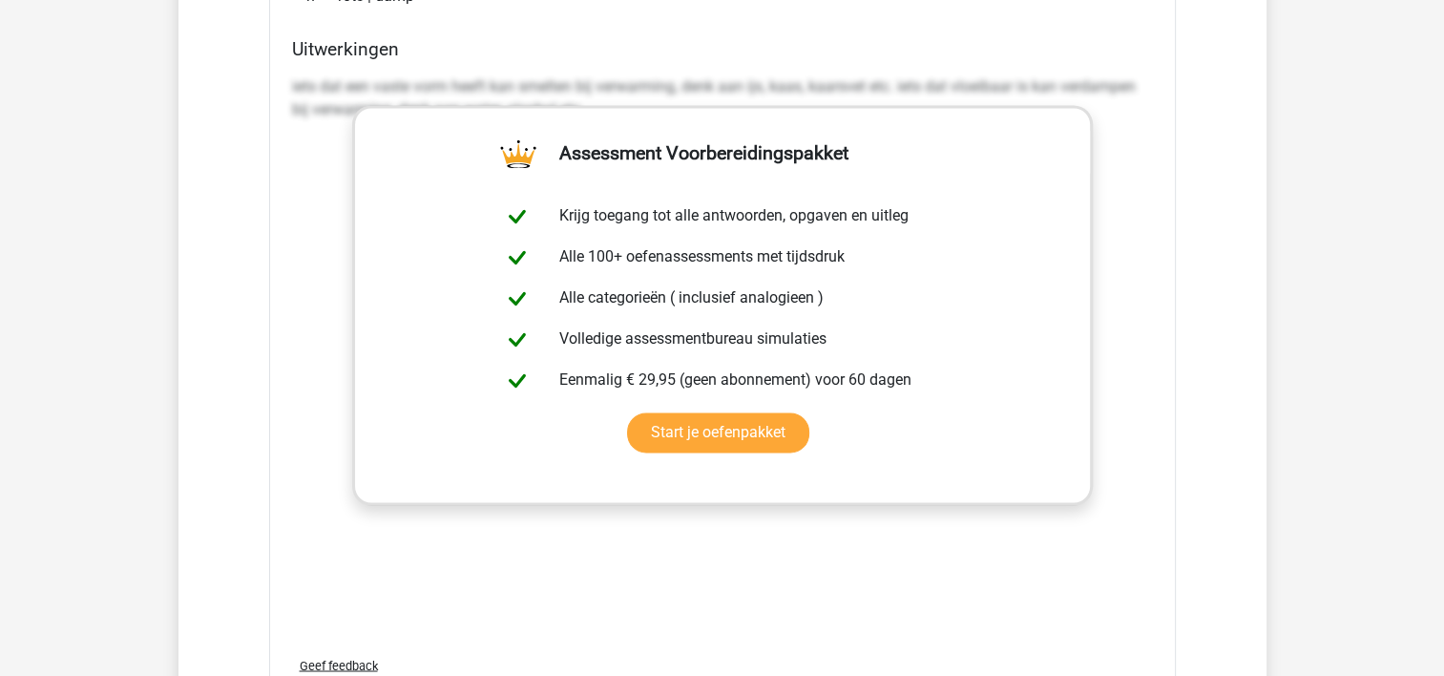
scroll to position [3028, 0]
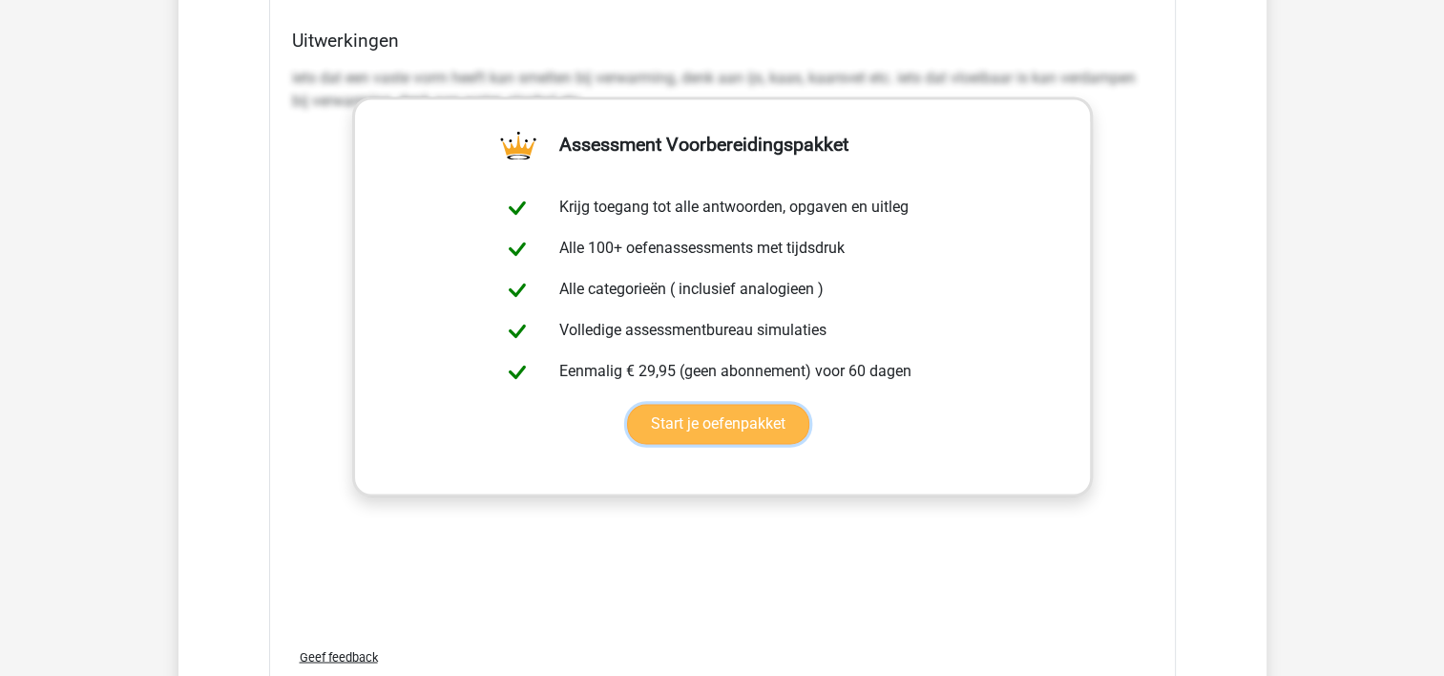
click at [810, 404] on link "Start je oefenpakket" at bounding box center [718, 424] width 182 height 40
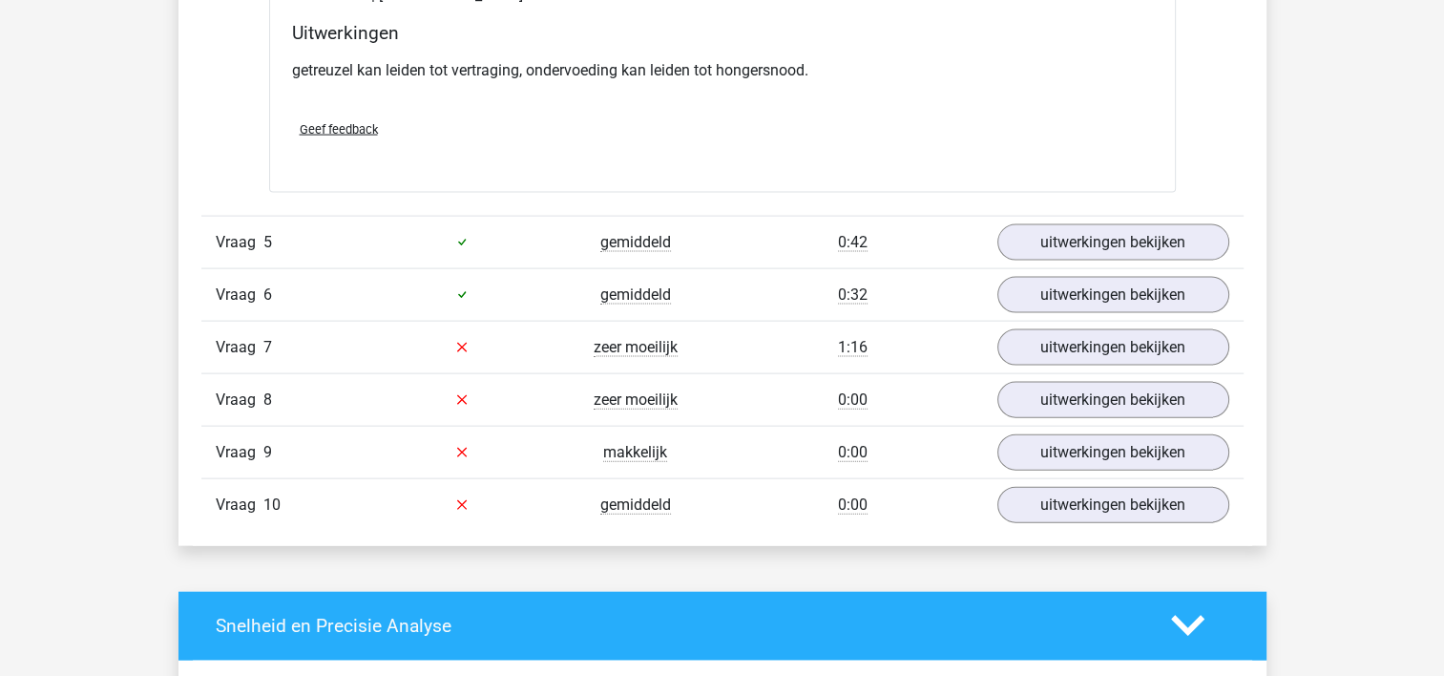
scroll to position [4111, 0]
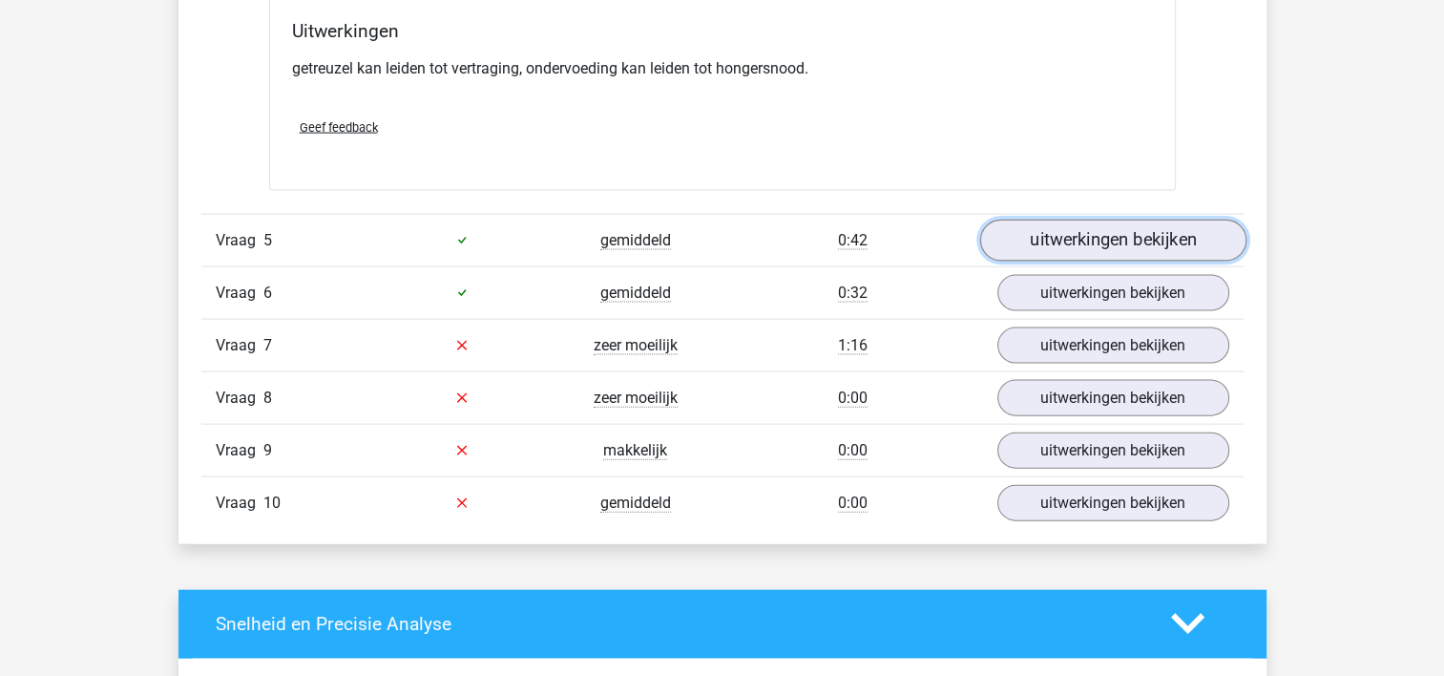
click at [1082, 252] on link "uitwerkingen bekijken" at bounding box center [1112, 241] width 266 height 42
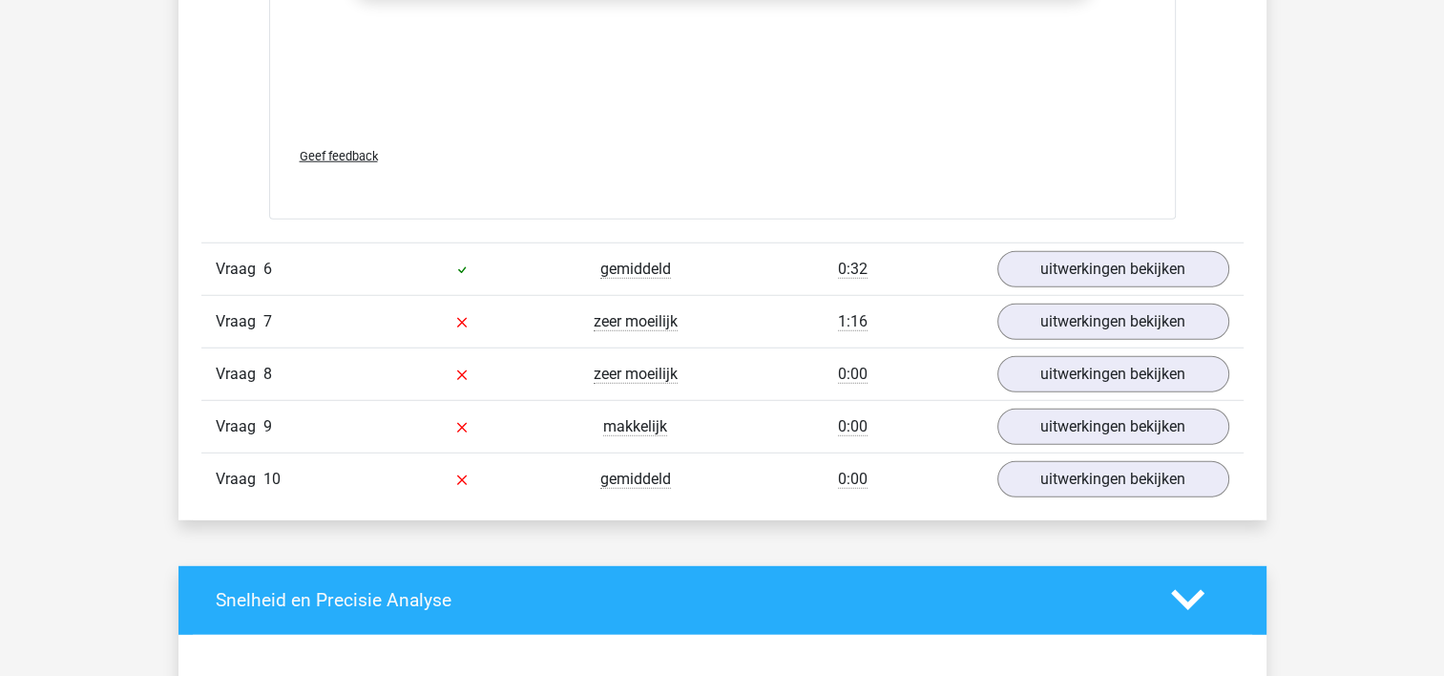
scroll to position [5182, 0]
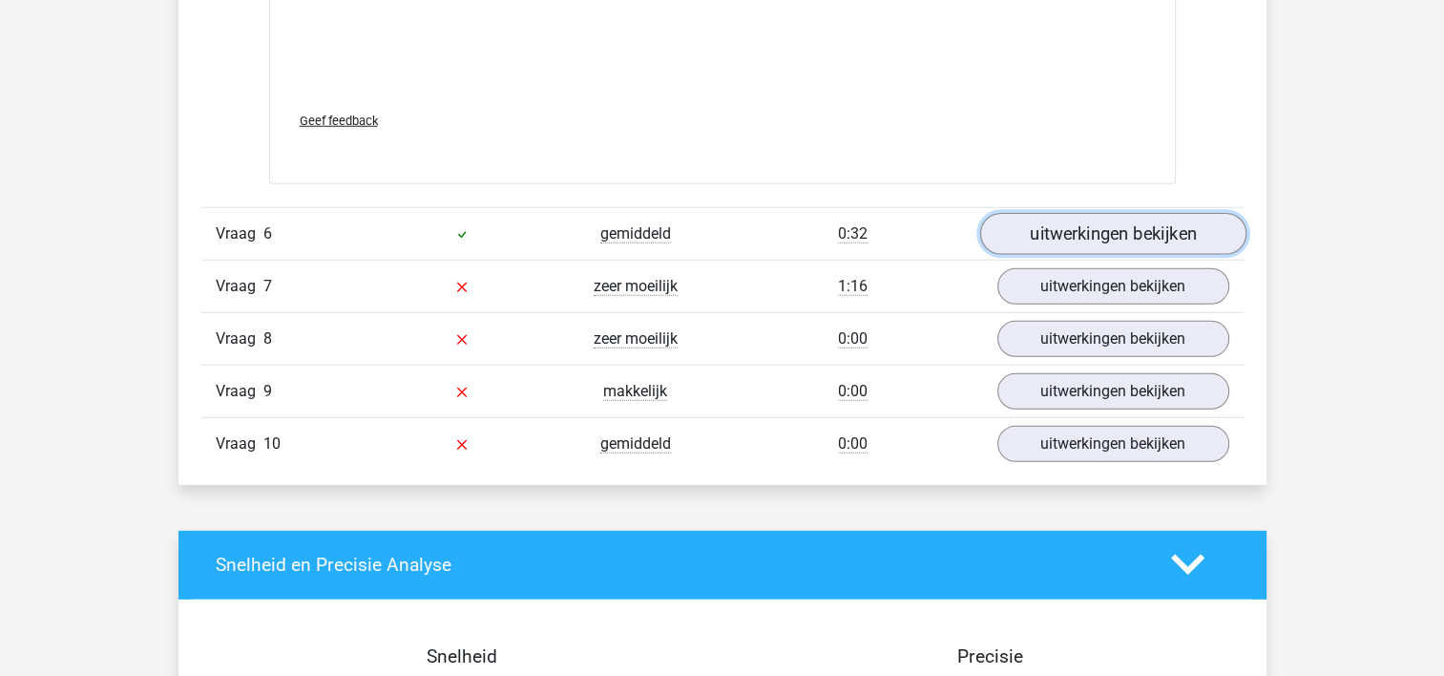
click at [1122, 227] on link "uitwerkingen bekijken" at bounding box center [1112, 234] width 266 height 42
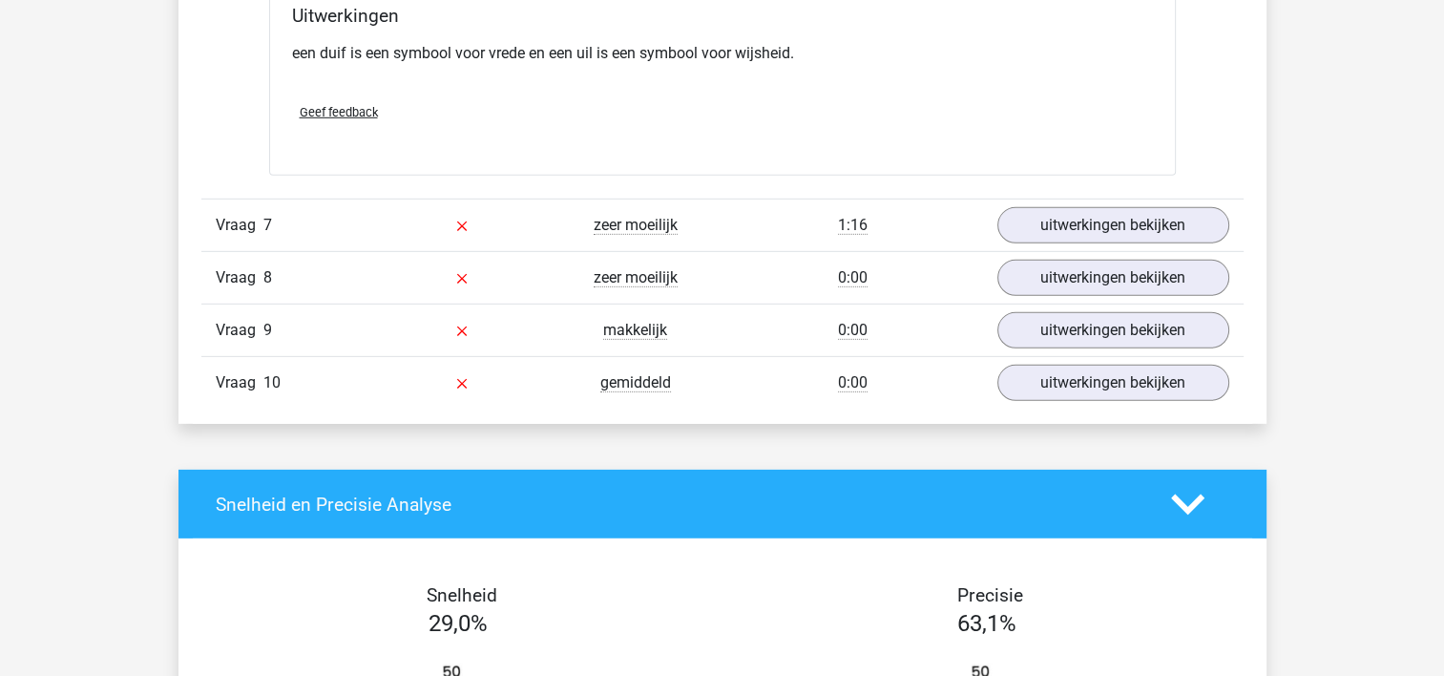
scroll to position [5720, 0]
click at [1139, 226] on link "uitwerkingen bekijken" at bounding box center [1112, 225] width 266 height 42
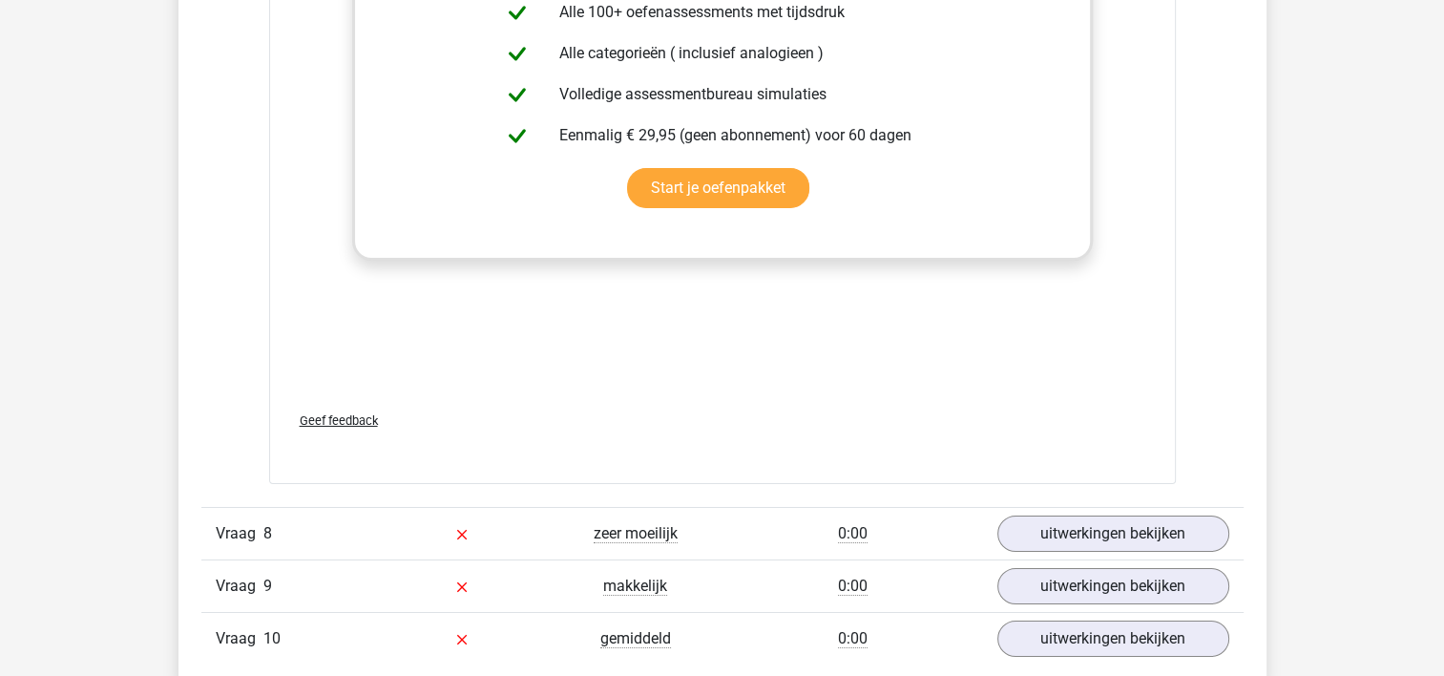
scroll to position [6478, 0]
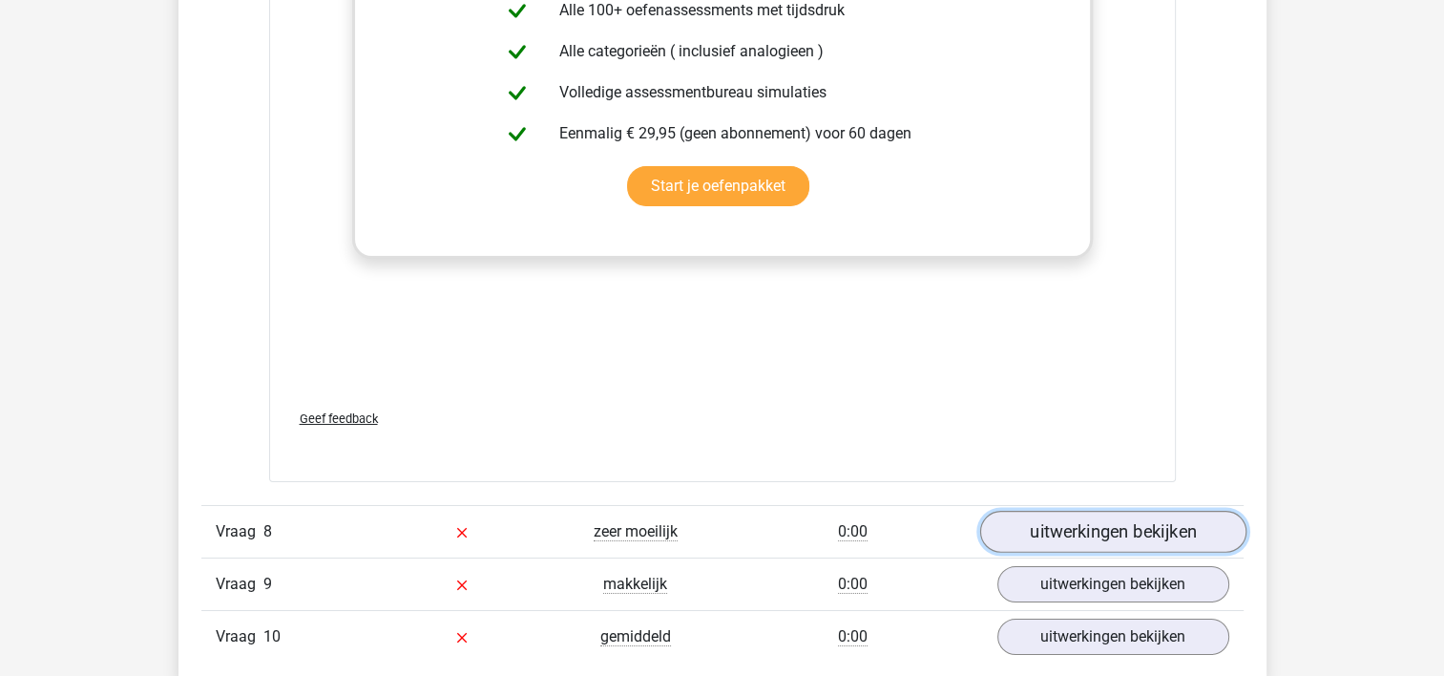
click at [1084, 523] on link "uitwerkingen bekijken" at bounding box center [1112, 533] width 266 height 42
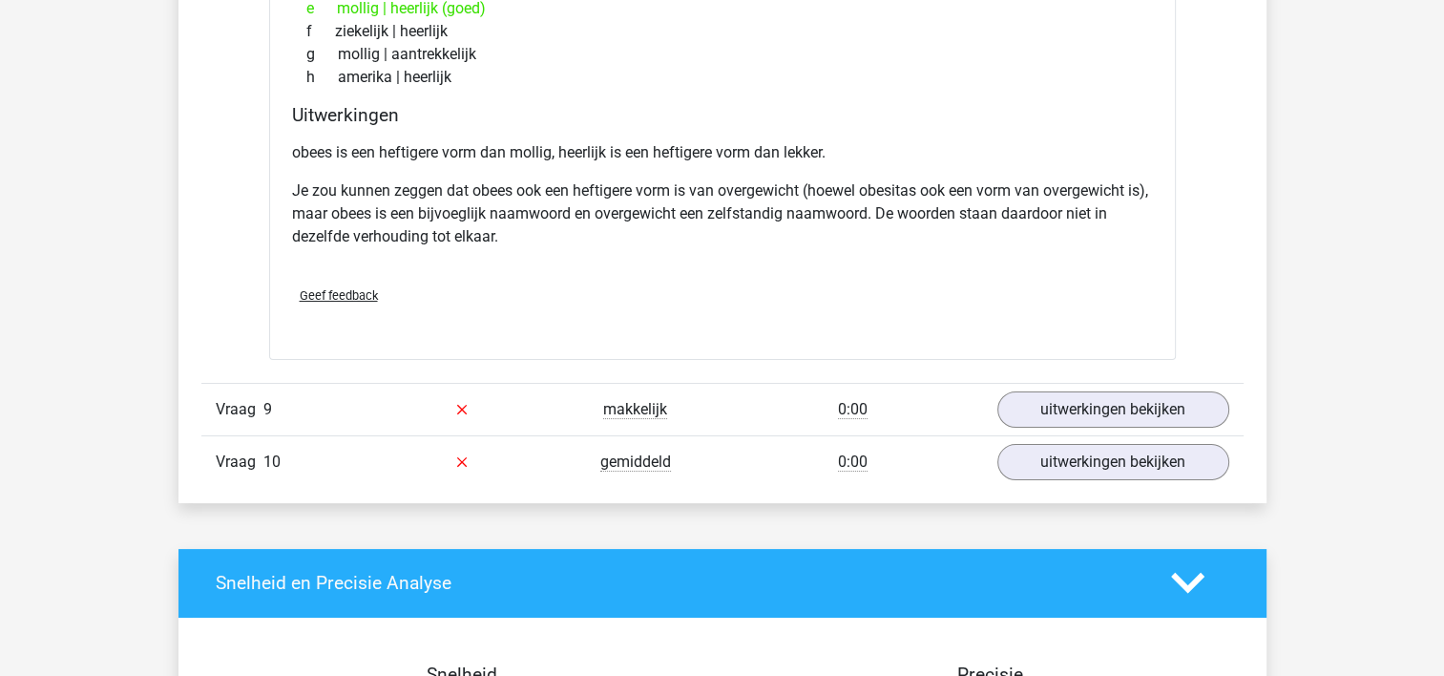
scroll to position [7244, 0]
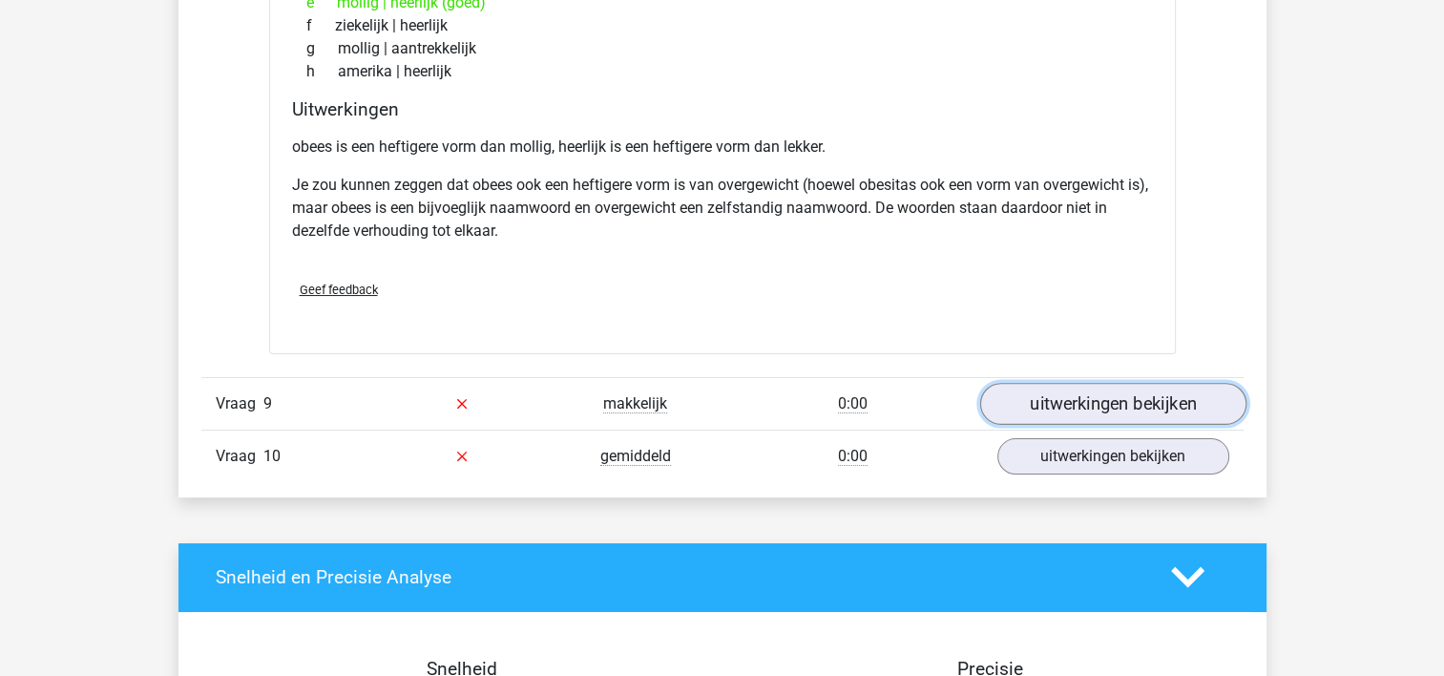
click at [1114, 406] on link "uitwerkingen bekijken" at bounding box center [1112, 404] width 266 height 42
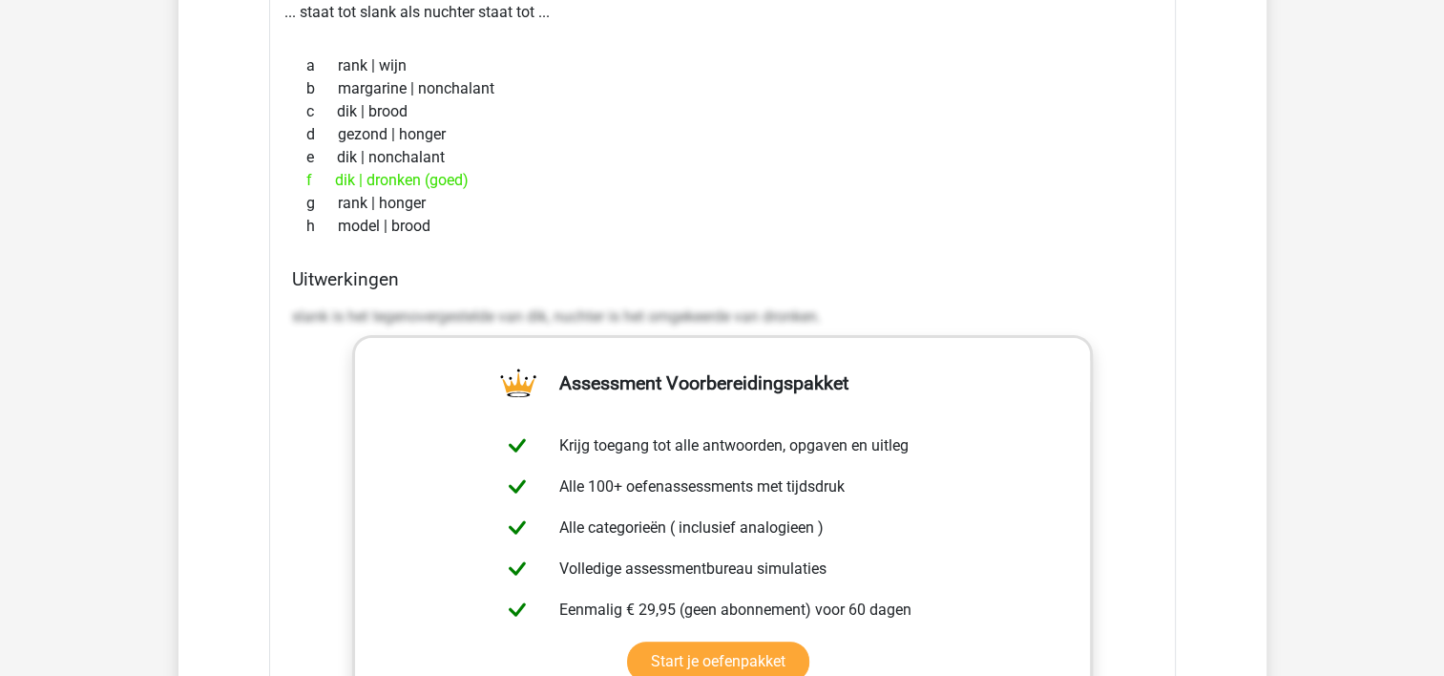
scroll to position [7713, 0]
